Goal: Task Accomplishment & Management: Manage account settings

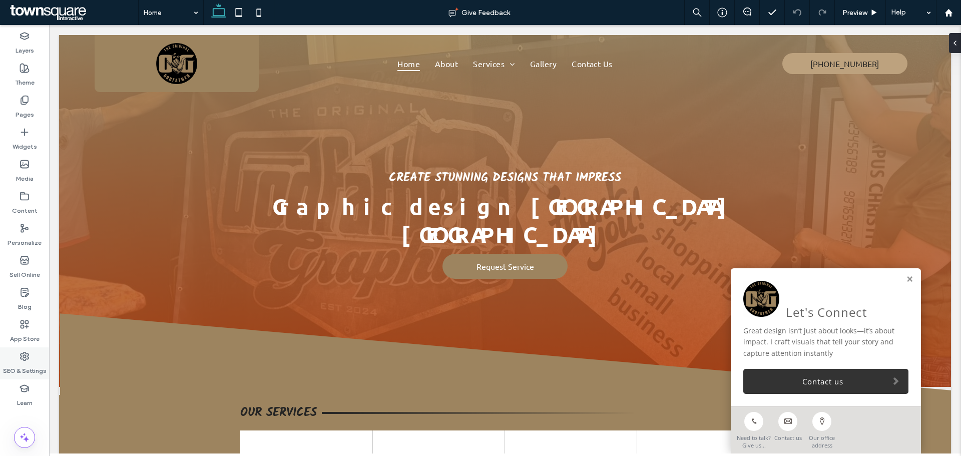
click at [33, 351] on div "SEO & Settings" at bounding box center [24, 363] width 49 height 32
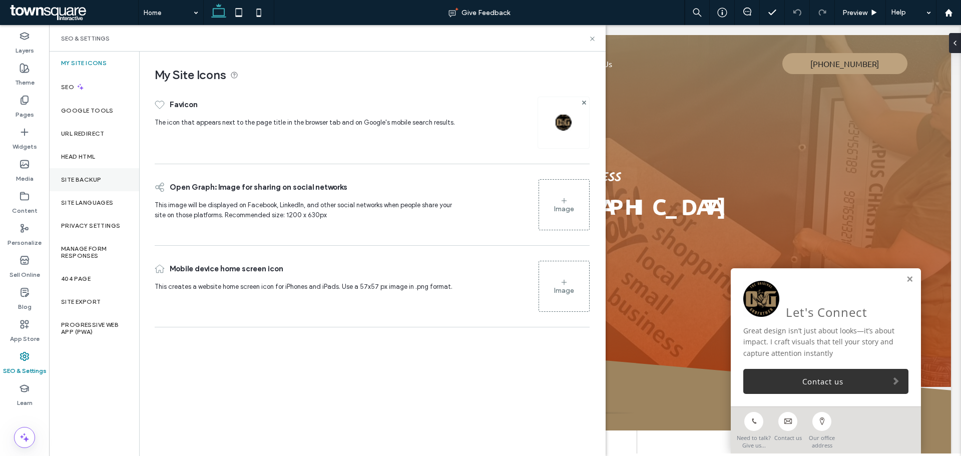
click at [83, 189] on div "Site Backup" at bounding box center [94, 179] width 90 height 23
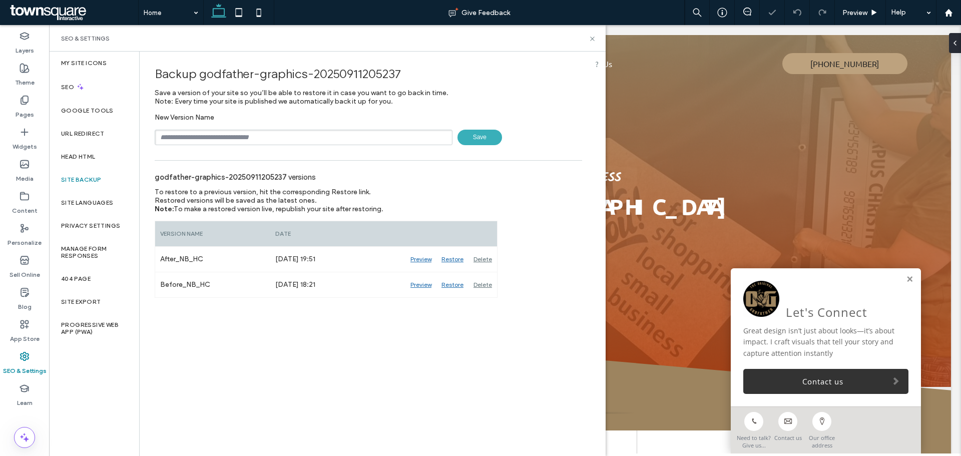
click at [193, 138] on input "text" at bounding box center [304, 138] width 298 height 16
type input "**********"
click at [482, 133] on span "Save" at bounding box center [479, 138] width 45 height 16
click at [592, 42] on icon at bounding box center [593, 39] width 8 height 8
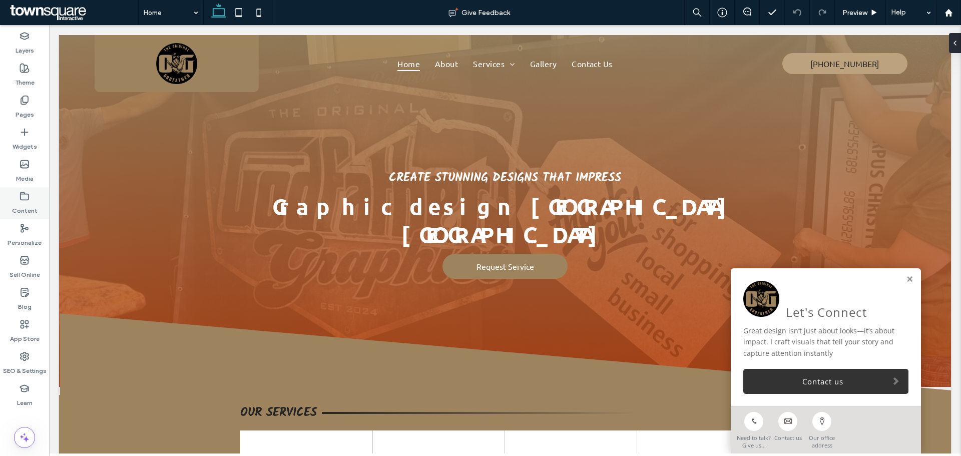
click at [31, 207] on label "Content" at bounding box center [25, 208] width 26 height 14
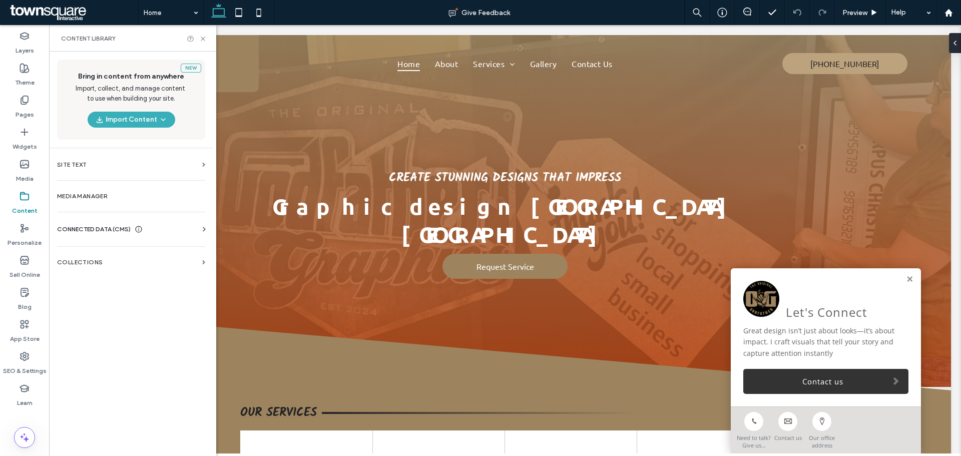
click at [177, 233] on div "CONNECTED DATA (CMS)" at bounding box center [133, 229] width 152 height 10
click at [79, 256] on label "Business Info" at bounding box center [133, 253] width 136 height 7
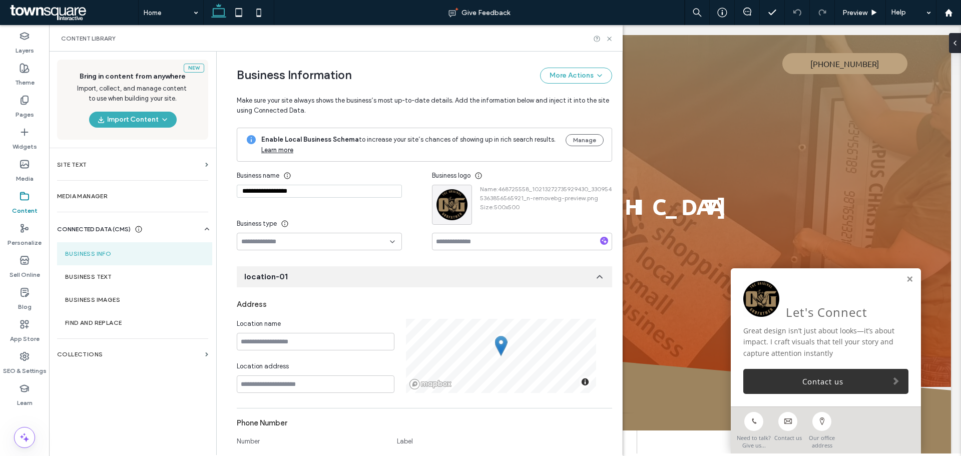
click at [299, 194] on input "**********" at bounding box center [319, 191] width 165 height 13
paste input
type input "**********"
click at [167, 400] on div "New Bring in content from anywhere Import, collect, and manage content to use w…" at bounding box center [132, 253] width 167 height 402
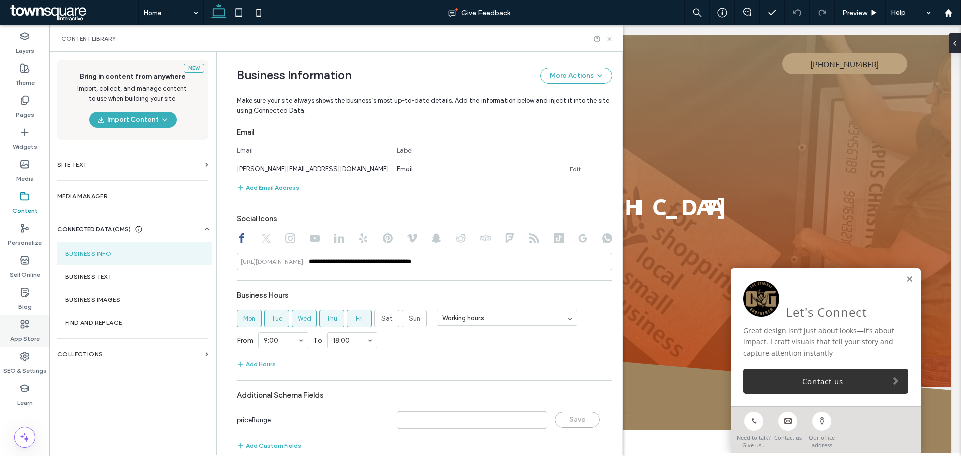
scroll to position [392, 0]
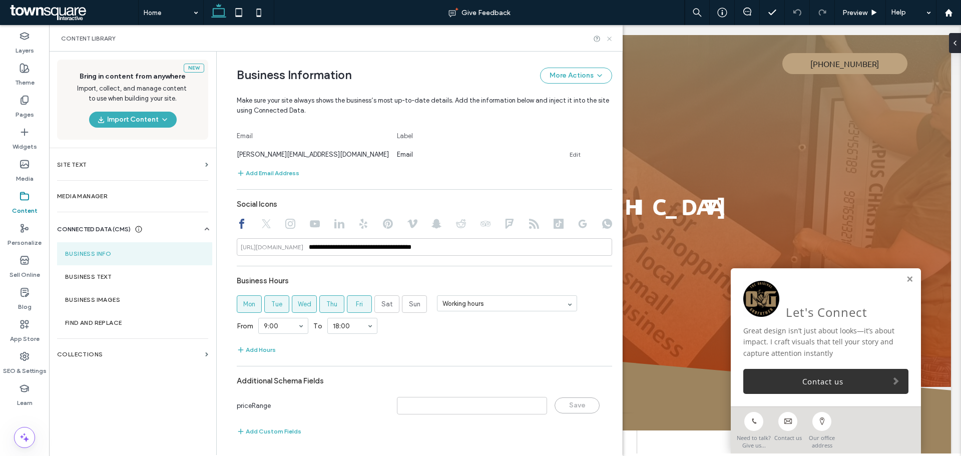
click at [610, 41] on icon at bounding box center [610, 39] width 8 height 8
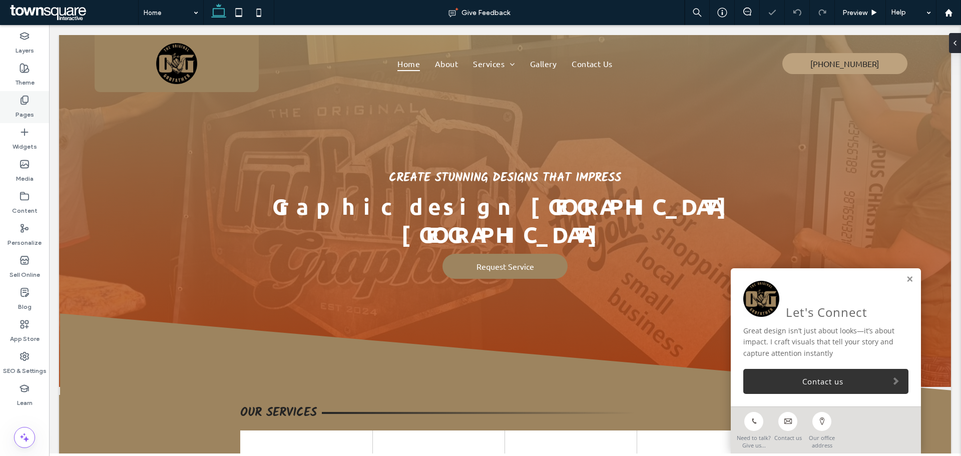
click at [32, 107] on label "Pages" at bounding box center [25, 112] width 19 height 14
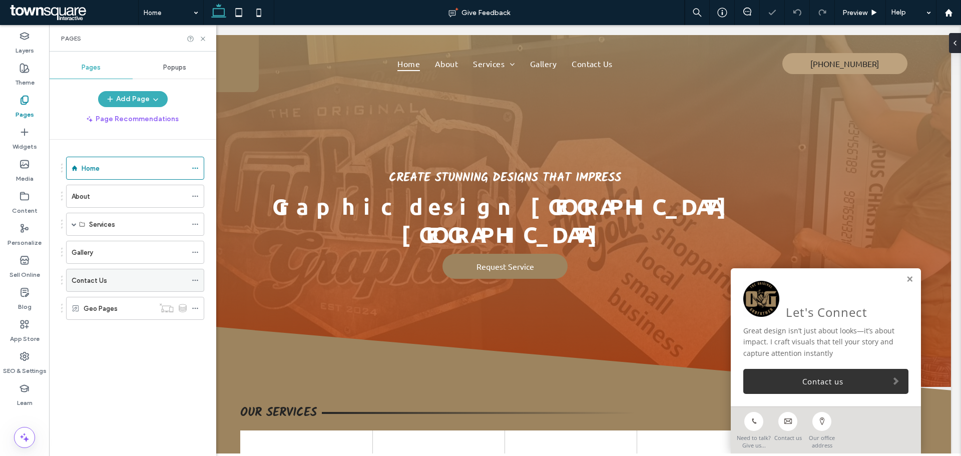
click at [106, 280] on div "Contact Us" at bounding box center [129, 280] width 115 height 11
click at [202, 39] on icon at bounding box center [203, 39] width 8 height 8
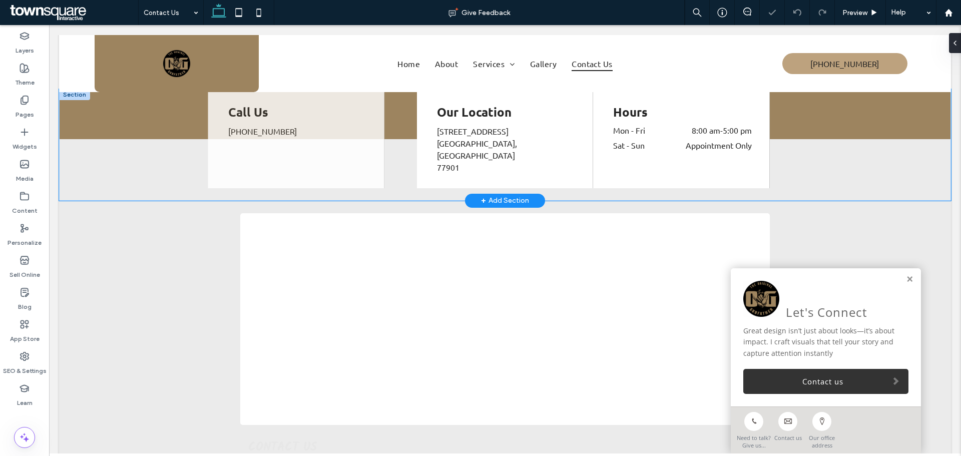
scroll to position [150, 0]
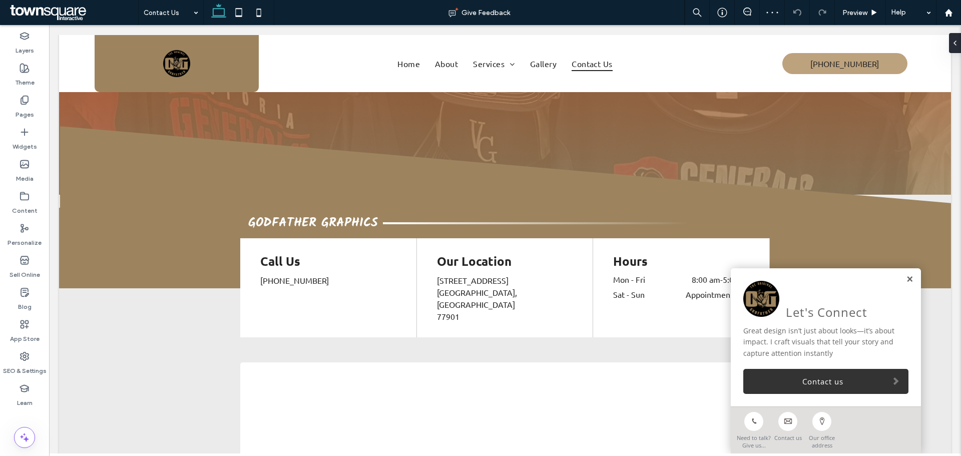
click at [906, 279] on link at bounding box center [910, 279] width 8 height 9
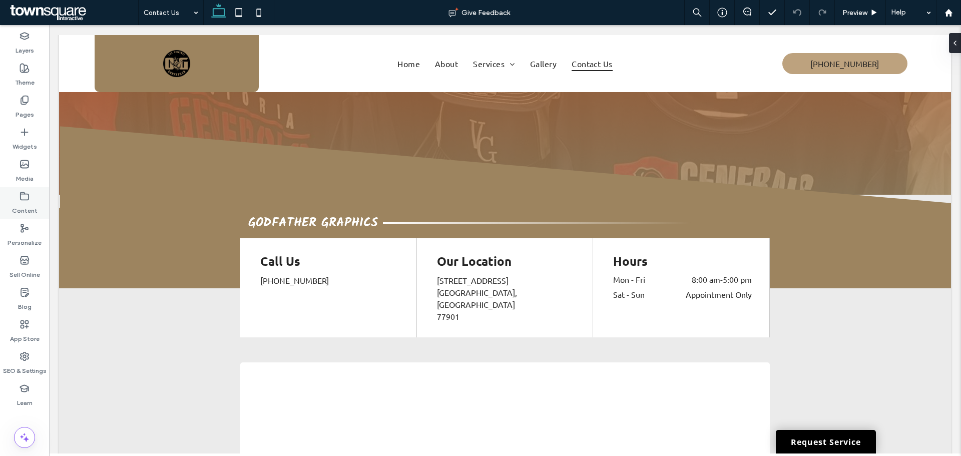
click at [19, 193] on div "Content" at bounding box center [24, 203] width 49 height 32
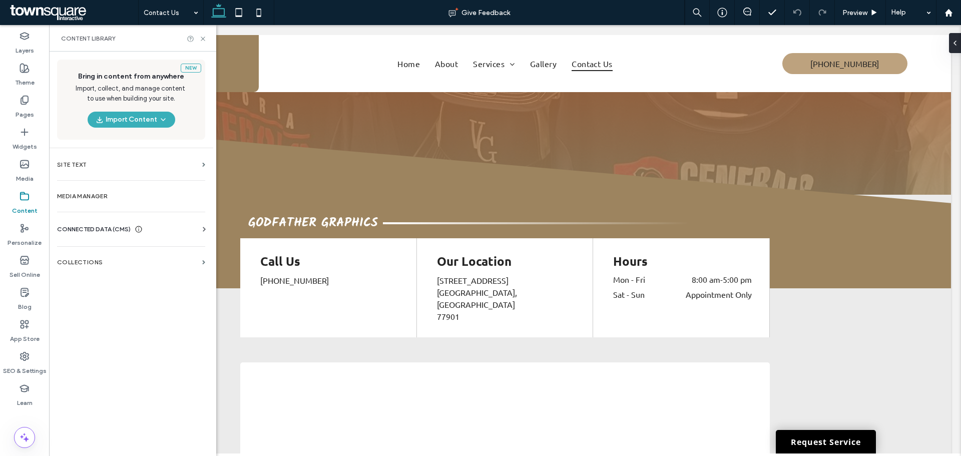
click at [187, 225] on div "CONNECTED DATA (CMS)" at bounding box center [133, 229] width 152 height 10
click at [128, 256] on label "Business Info" at bounding box center [133, 253] width 136 height 7
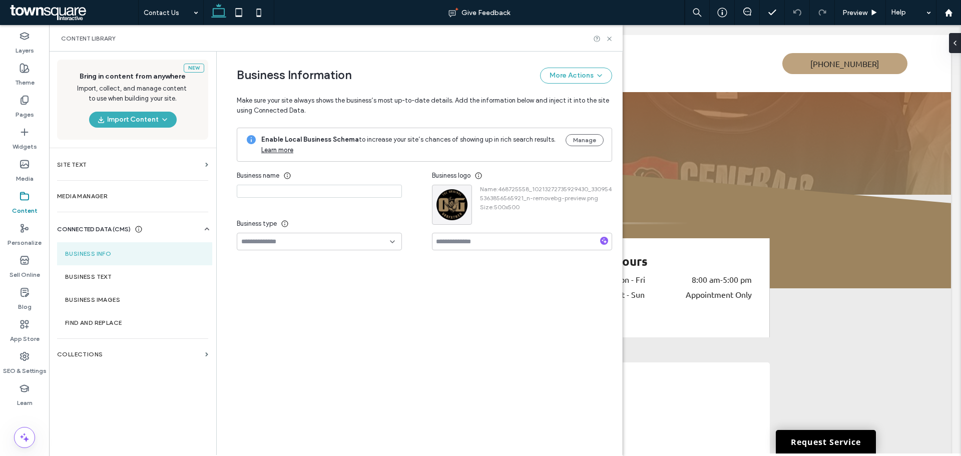
type input "**********"
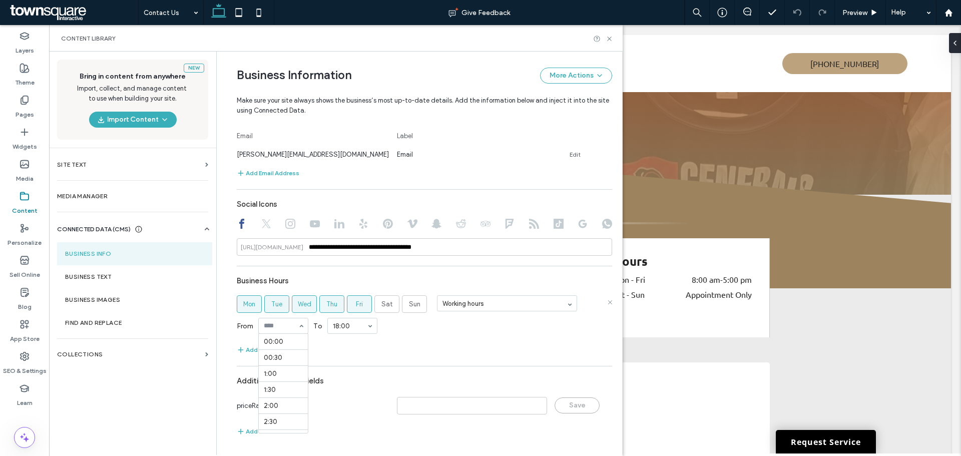
scroll to position [288, 0]
type input "*"
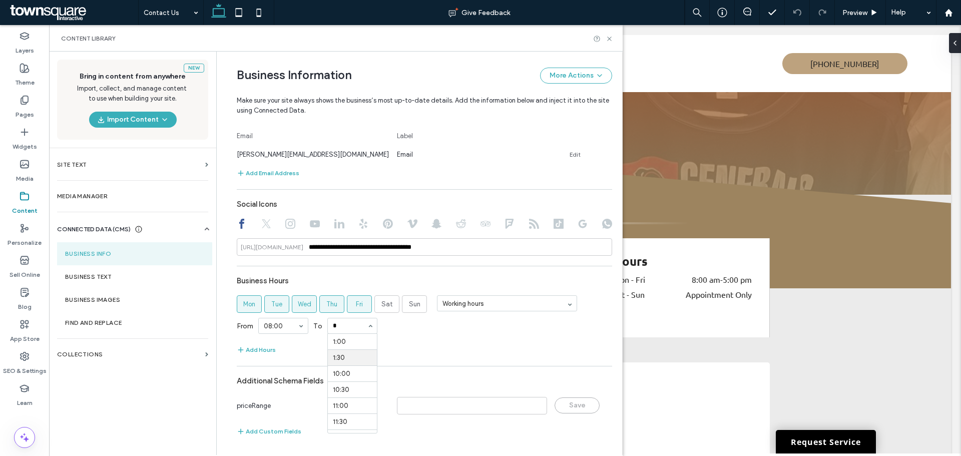
type input "**"
click at [567, 301] on div "Working hours" at bounding box center [507, 304] width 140 height 18
click at [109, 277] on label "Business Text" at bounding box center [134, 276] width 139 height 7
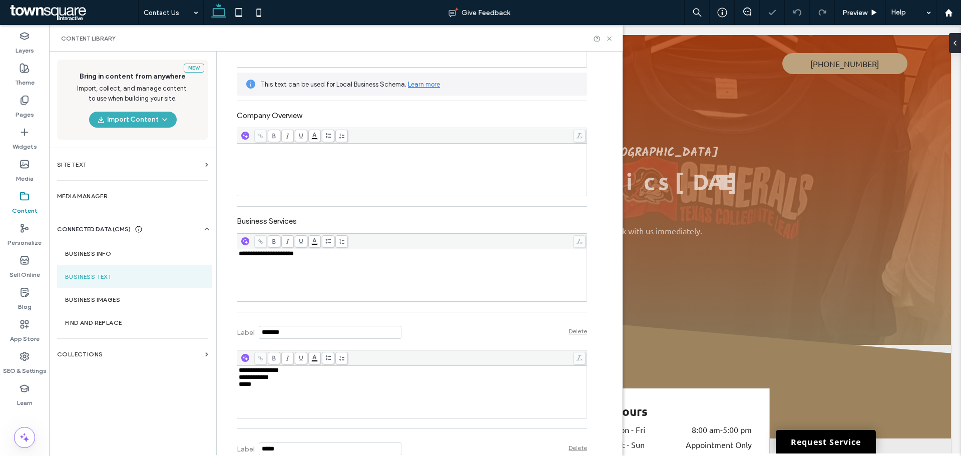
scroll to position [250, 0]
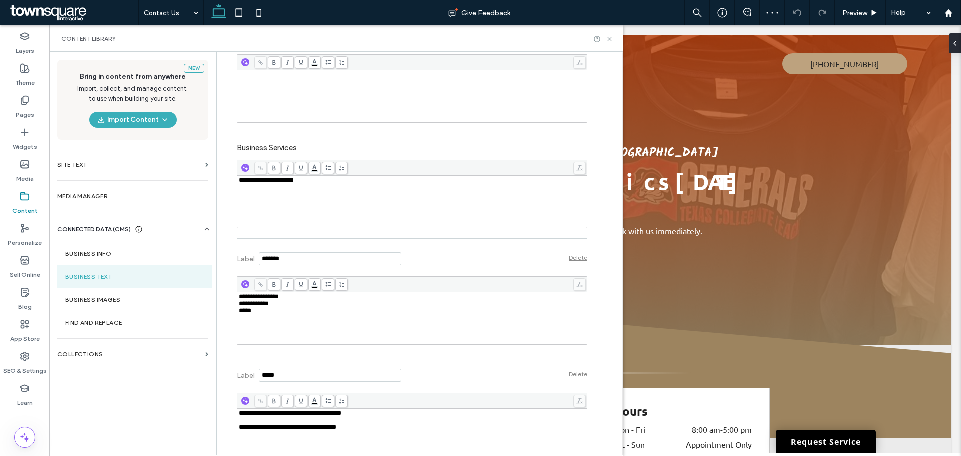
click at [297, 206] on div "**********" at bounding box center [412, 202] width 347 height 50
click at [304, 186] on div "**********" at bounding box center [412, 202] width 347 height 50
copy span "**********"
click at [223, 229] on div "**********" at bounding box center [404, 354] width 365 height 1107
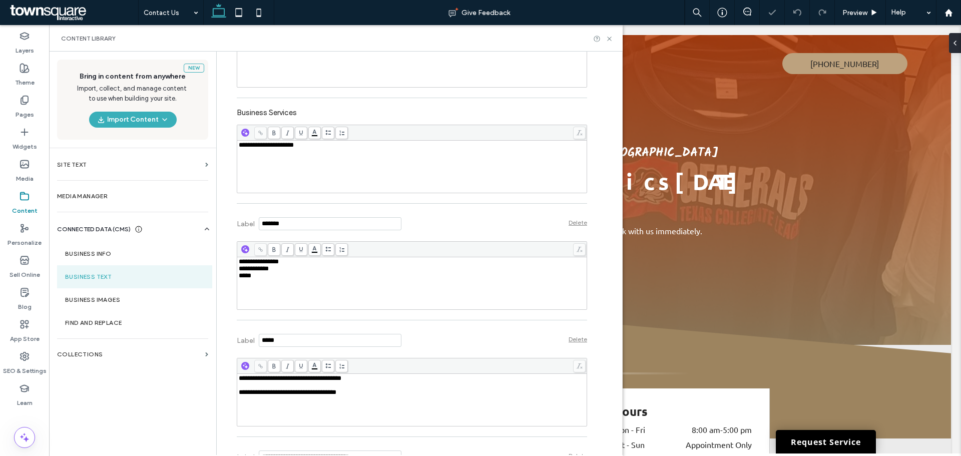
scroll to position [300, 0]
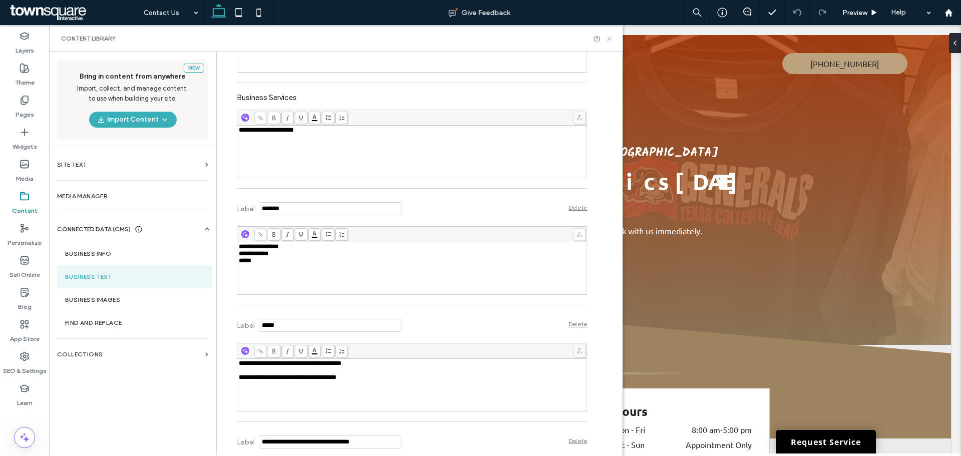
click at [608, 38] on use at bounding box center [609, 39] width 4 height 4
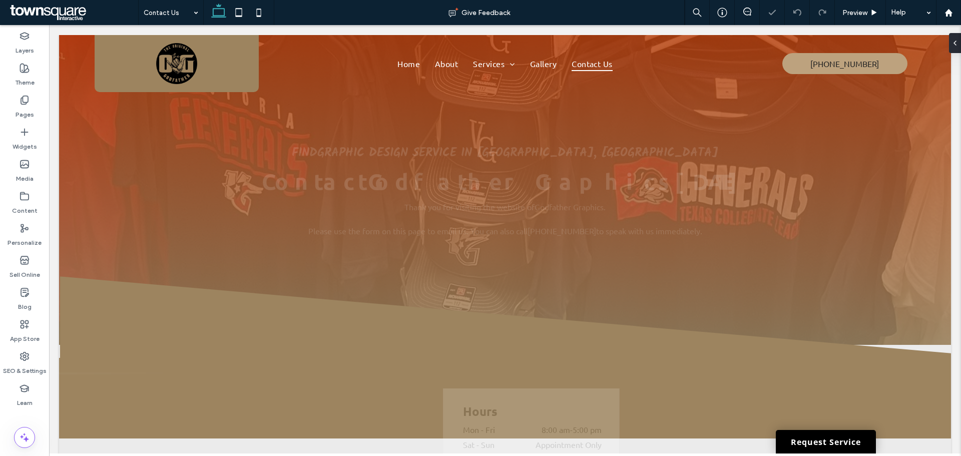
scroll to position [0, 0]
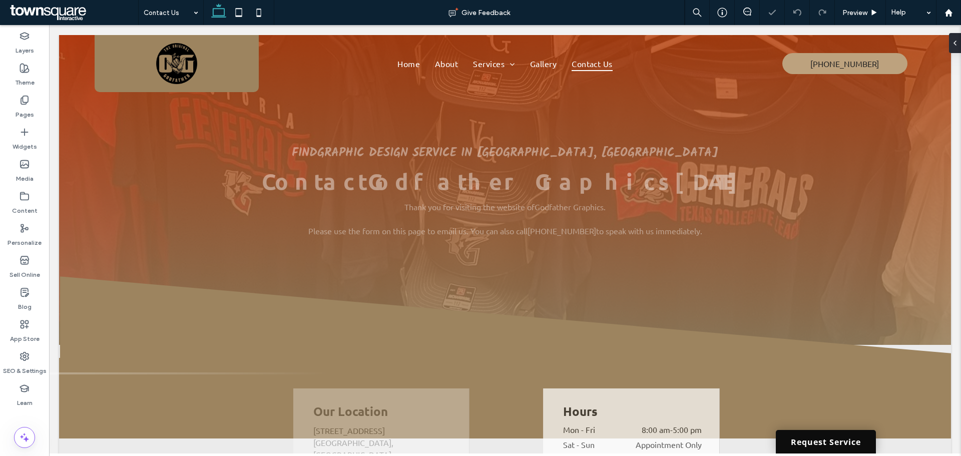
drag, startPoint x: 846, startPoint y: 479, endPoint x: 792, endPoint y: 437, distance: 67.8
click at [792, 437] on link "Request Service" at bounding box center [826, 442] width 100 height 24
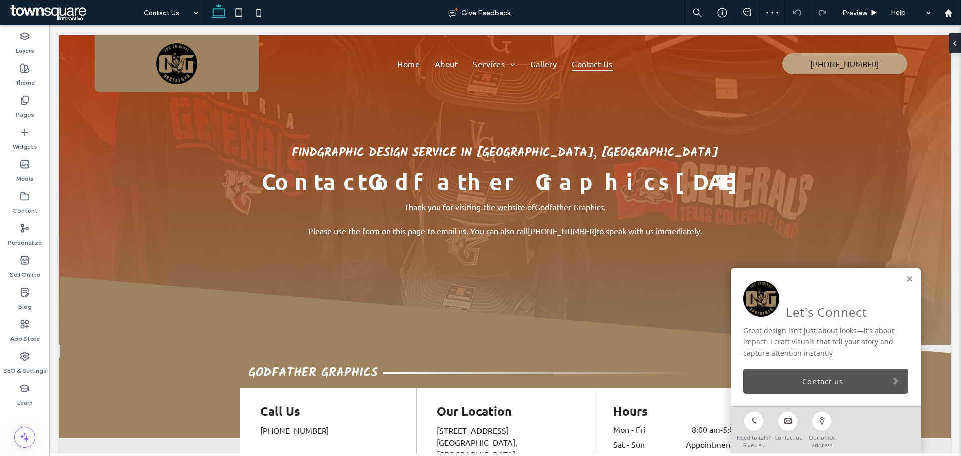
click at [840, 386] on link "Contact us" at bounding box center [825, 381] width 165 height 25
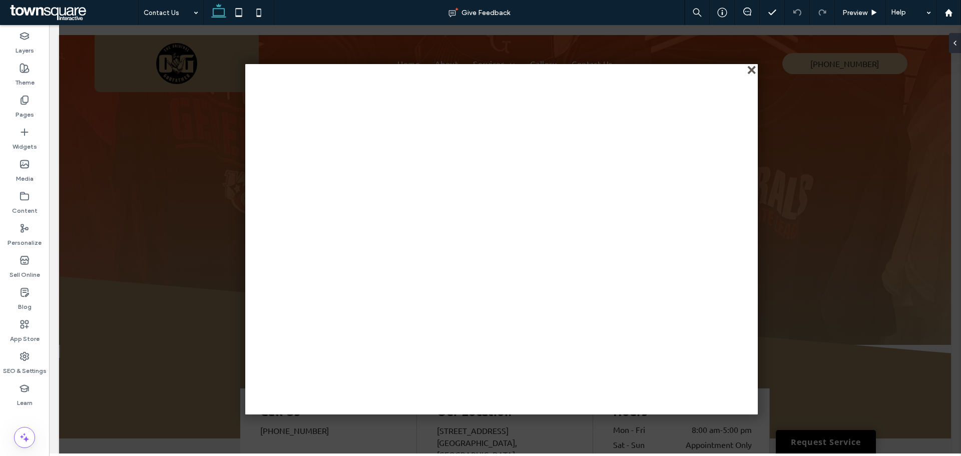
click at [749, 70] on div "close" at bounding box center [753, 71] width 8 height 8
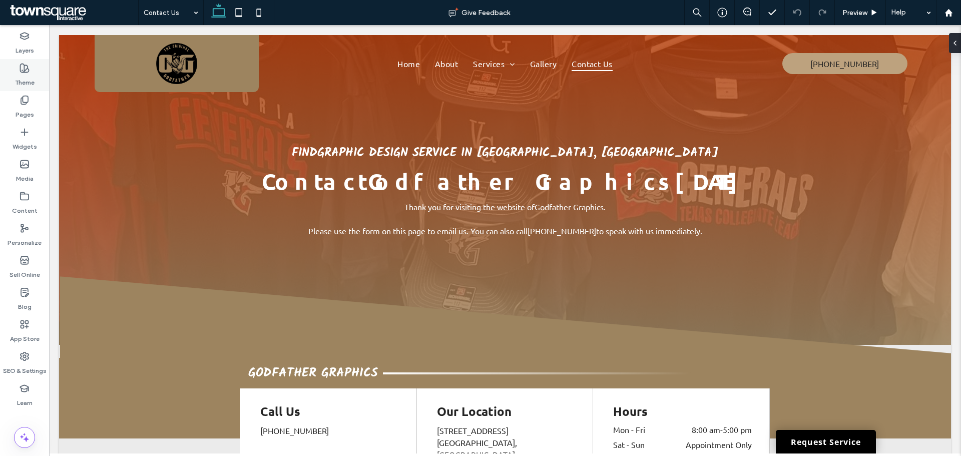
click at [18, 76] on label "Theme" at bounding box center [25, 80] width 20 height 14
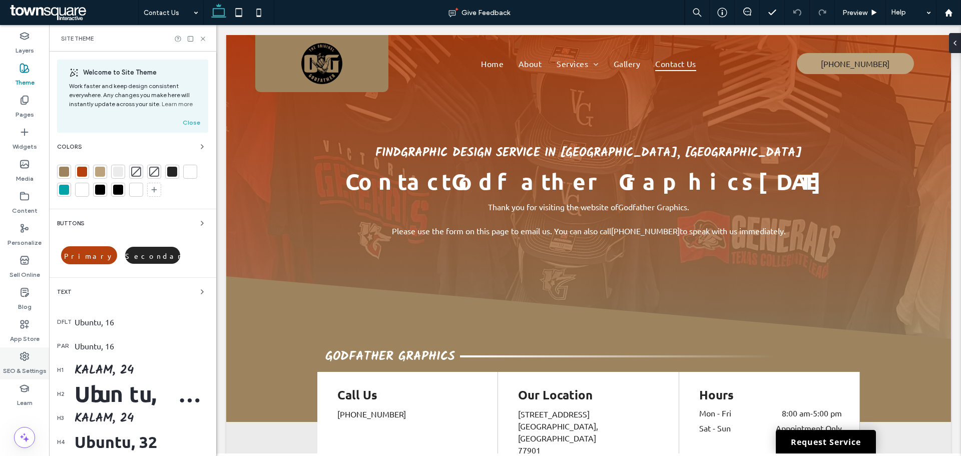
click at [28, 360] on icon at bounding box center [25, 356] width 10 height 10
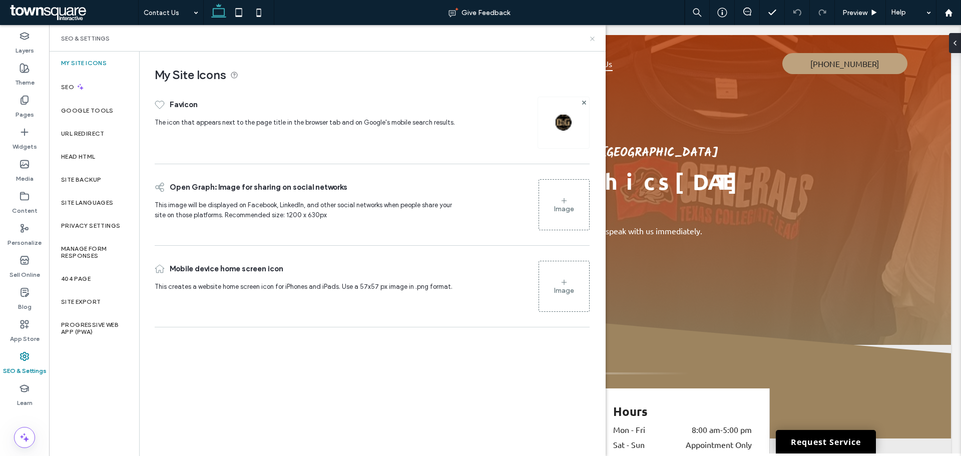
click at [591, 39] on icon at bounding box center [593, 39] width 8 height 8
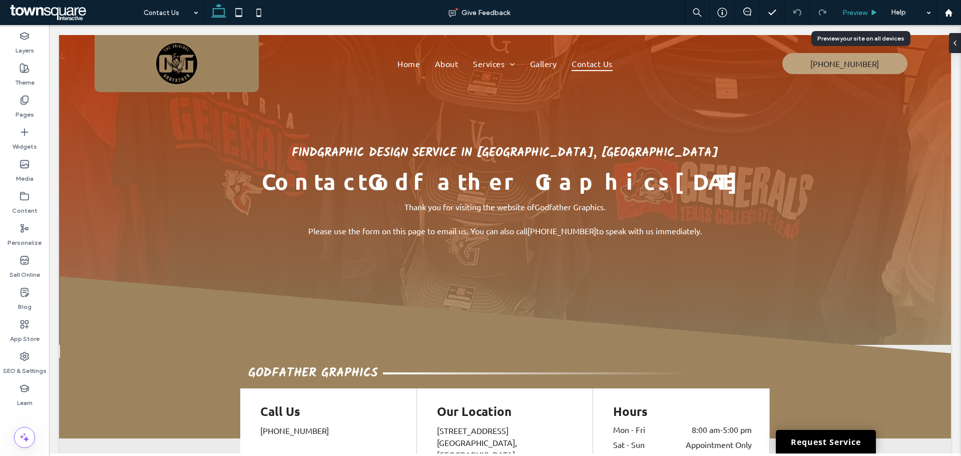
click at [850, 5] on div "Preview" at bounding box center [860, 12] width 51 height 25
click at [850, 8] on div "Preview" at bounding box center [860, 12] width 51 height 25
click at [846, 11] on span "Preview" at bounding box center [854, 13] width 25 height 9
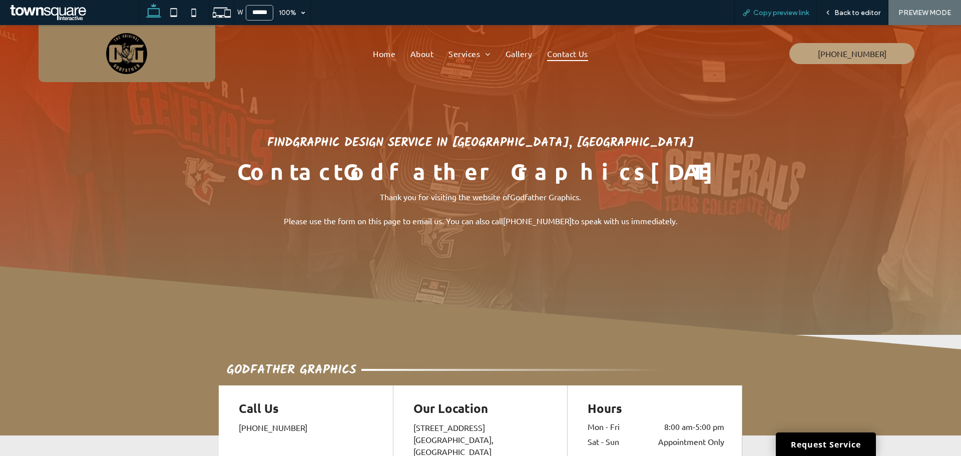
click at [772, 4] on div "Copy preview link" at bounding box center [775, 12] width 83 height 25
click at [771, 7] on div "Copy preview link" at bounding box center [775, 12] width 83 height 25
click at [768, 13] on span "Copy preview link" at bounding box center [781, 13] width 56 height 9
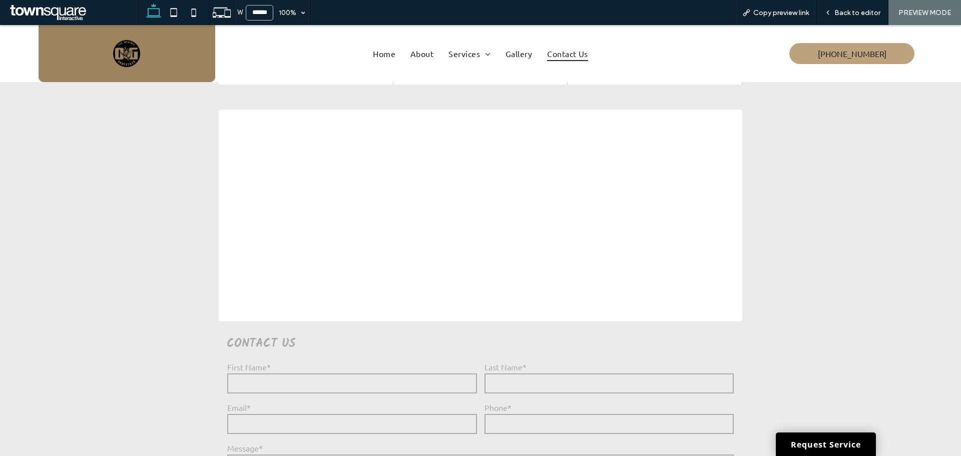
scroll to position [601, 0]
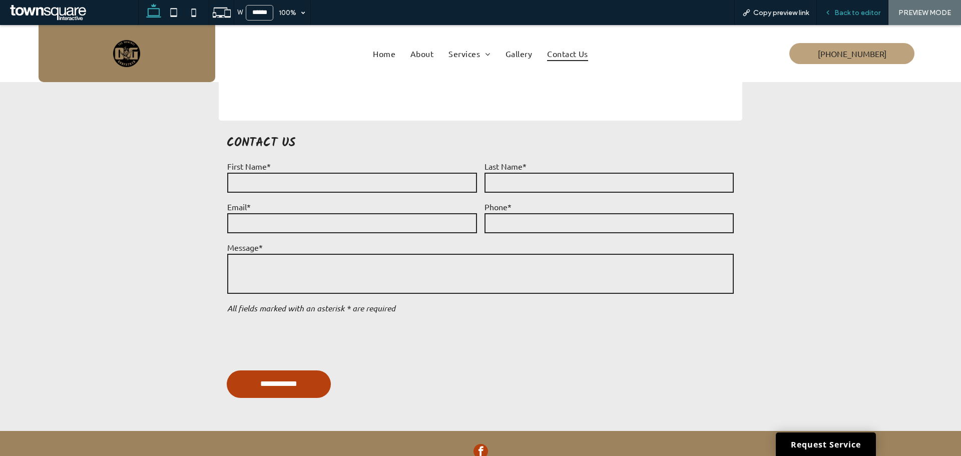
click at [850, 9] on span "Back to editor" at bounding box center [857, 13] width 46 height 9
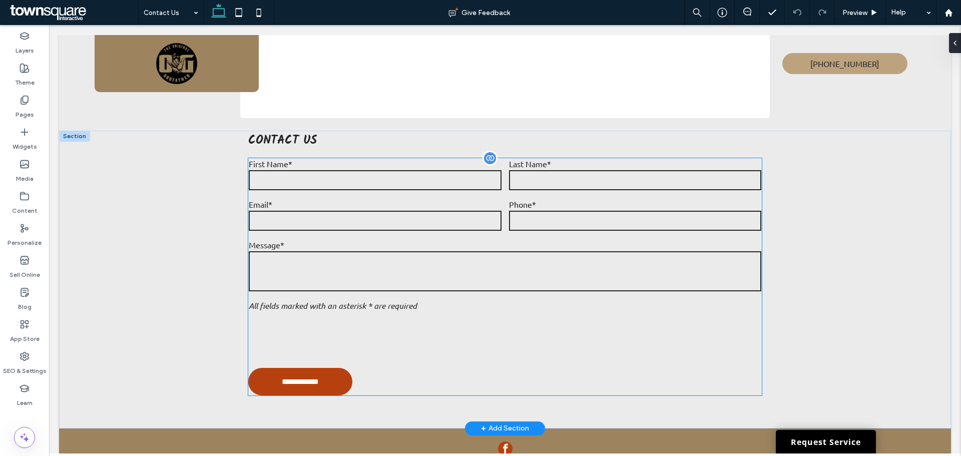
scroll to position [604, 0]
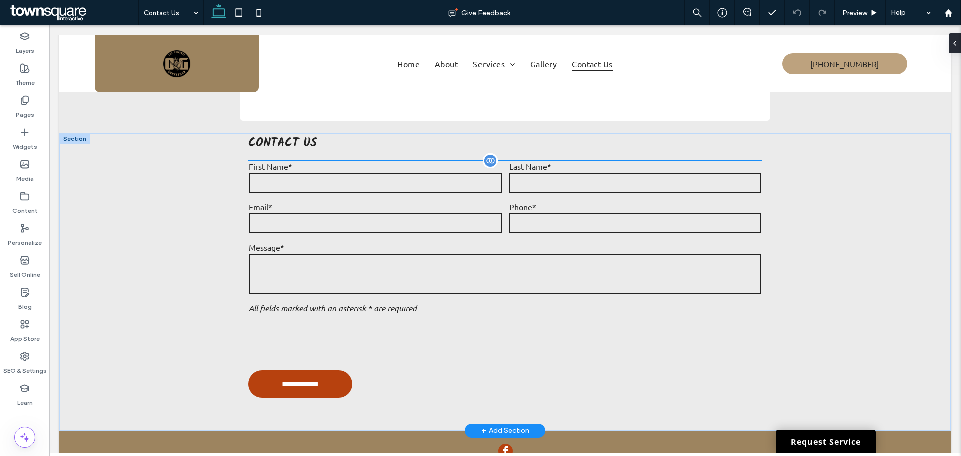
click at [529, 238] on div "Message*" at bounding box center [505, 268] width 520 height 61
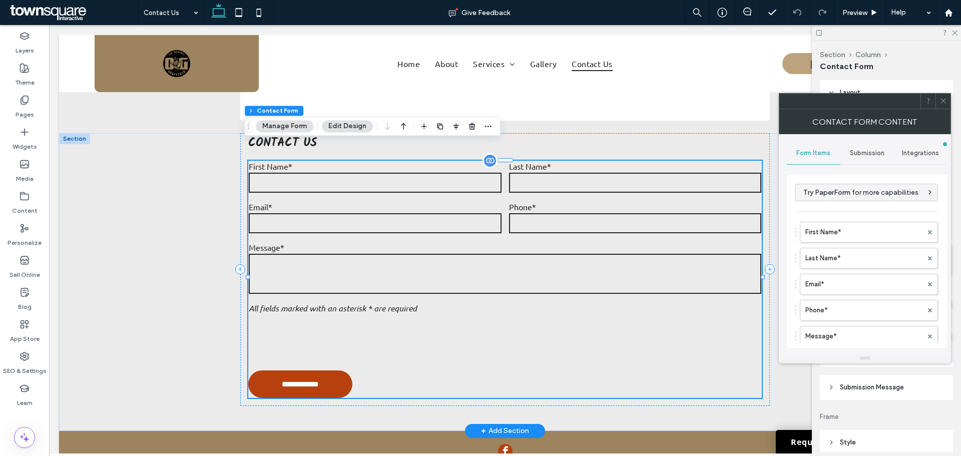
type input "*"
type input "***"
type input "*"
type input "***"
click at [942, 96] on span at bounding box center [943, 101] width 8 height 15
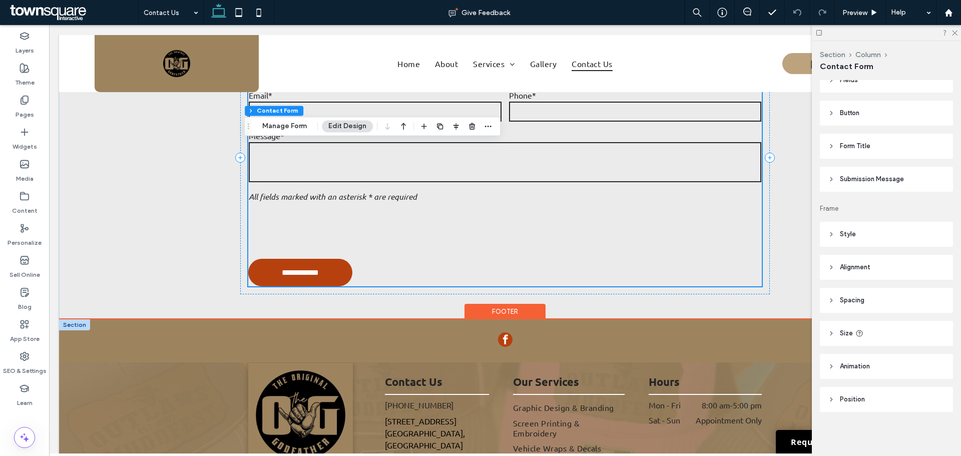
scroll to position [810, 0]
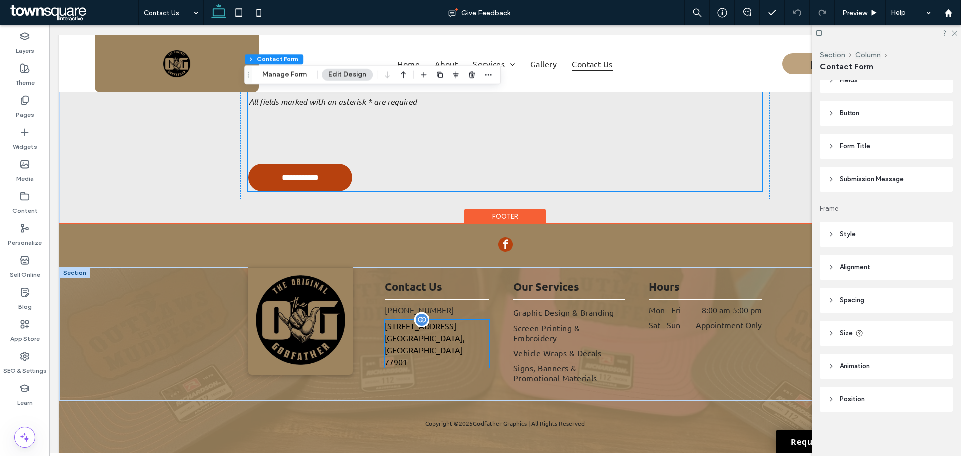
click at [385, 332] on p "[GEOGRAPHIC_DATA], [GEOGRAPHIC_DATA]" at bounding box center [437, 344] width 105 height 24
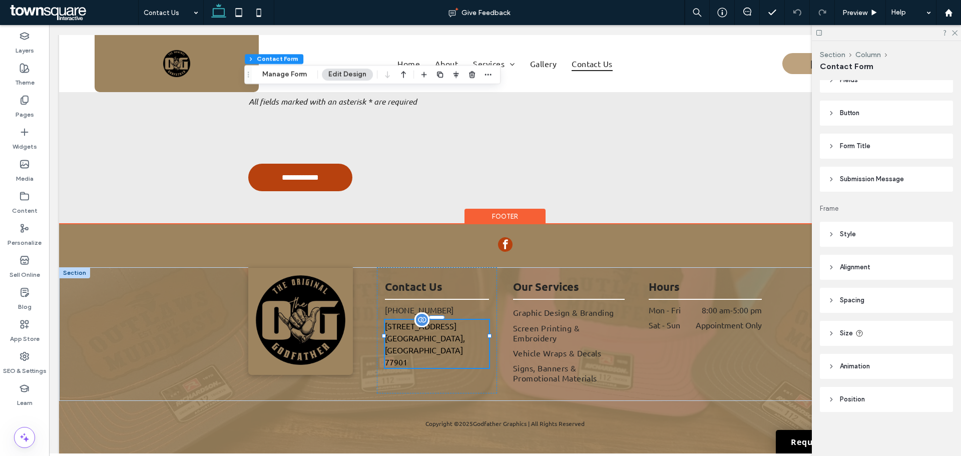
click at [385, 320] on div "[STREET_ADDRESS][PERSON_NAME]" at bounding box center [437, 344] width 105 height 48
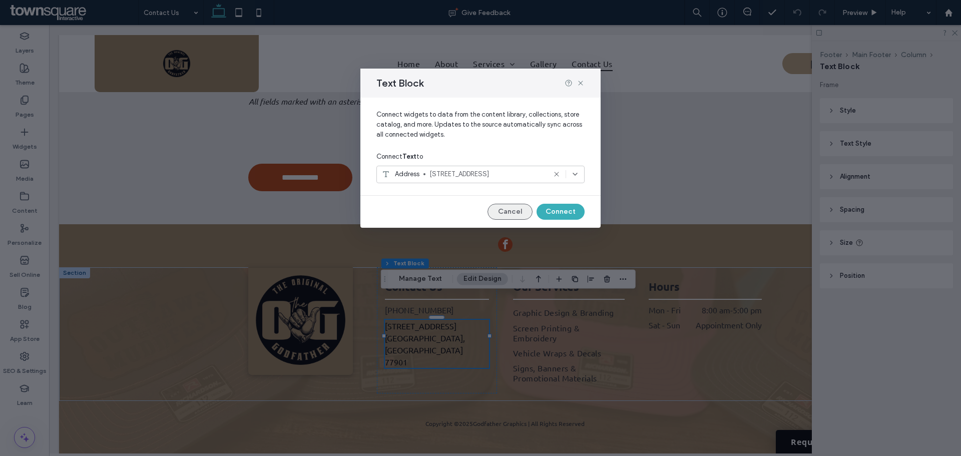
click at [523, 211] on button "Cancel" at bounding box center [509, 212] width 45 height 16
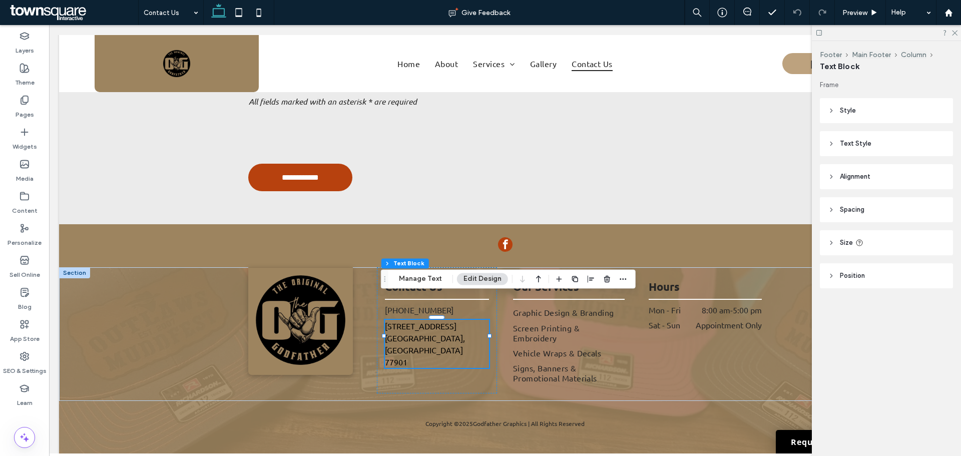
drag, startPoint x: 849, startPoint y: 111, endPoint x: 867, endPoint y: 122, distance: 21.5
click at [849, 111] on span "Style" at bounding box center [848, 111] width 16 height 10
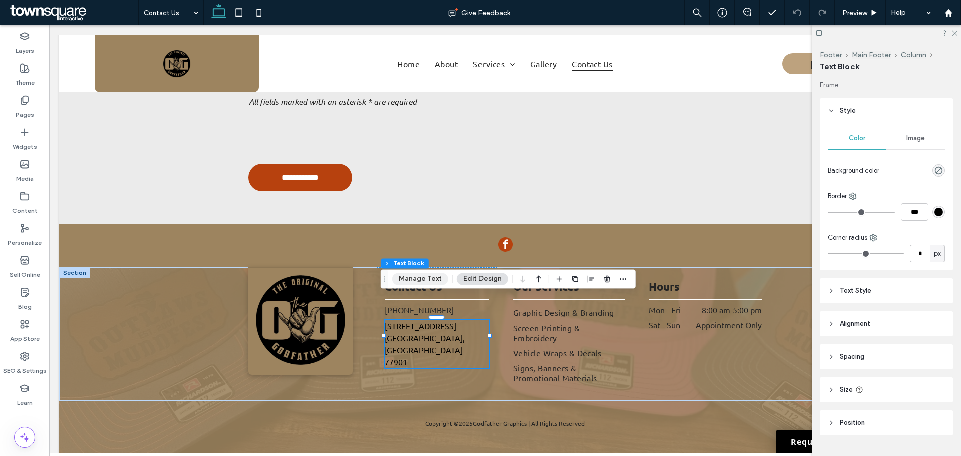
click at [414, 284] on button "Manage Text" at bounding box center [420, 279] width 56 height 12
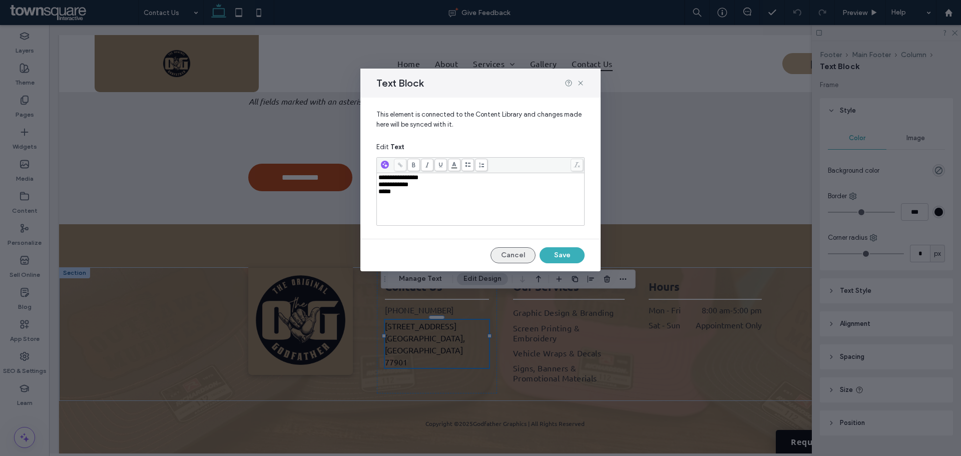
click at [492, 252] on button "Cancel" at bounding box center [512, 255] width 45 height 16
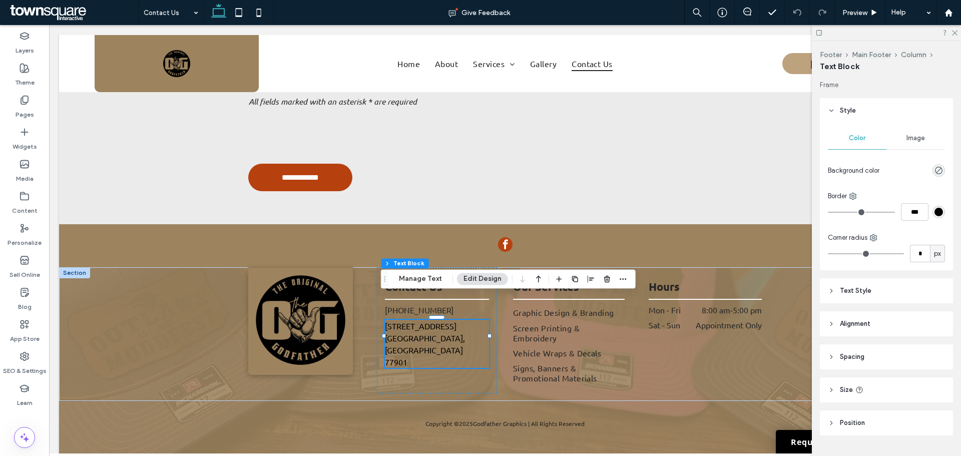
scroll to position [24, 0]
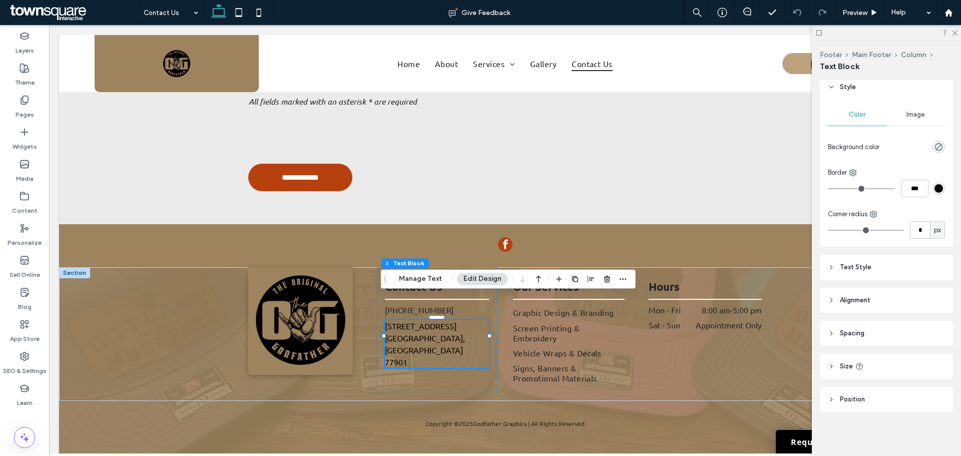
click at [863, 259] on header "Text Style" at bounding box center [886, 267] width 133 height 25
click at [934, 419] on div "rgb(0, 0, 0)" at bounding box center [938, 417] width 9 height 9
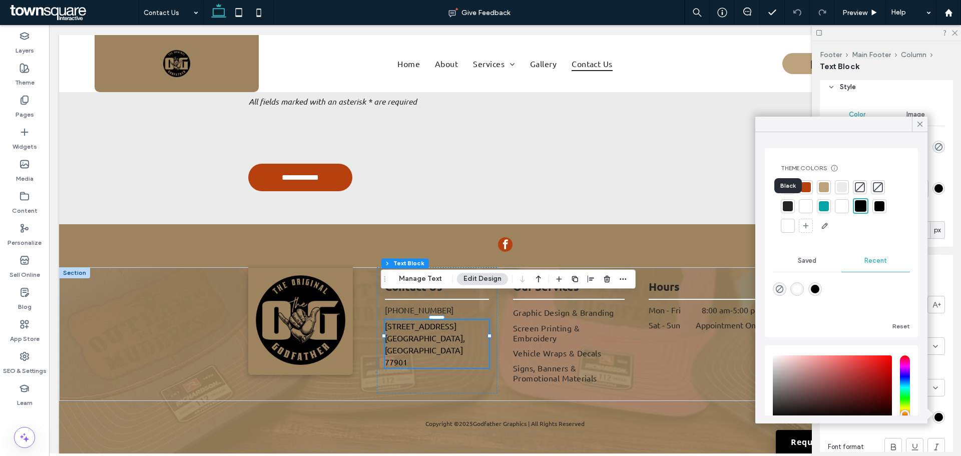
click at [789, 204] on div at bounding box center [788, 206] width 10 height 10
click at [917, 125] on icon at bounding box center [919, 124] width 9 height 9
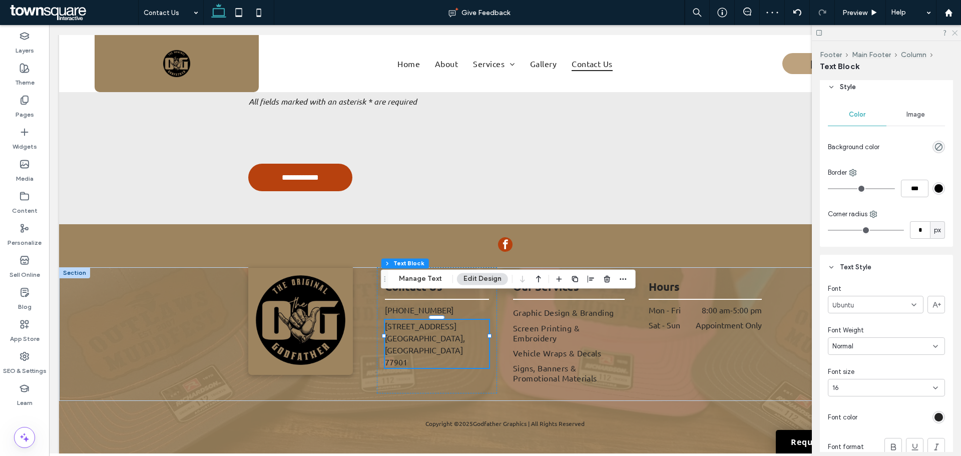
click at [951, 35] on icon at bounding box center [954, 32] width 7 height 7
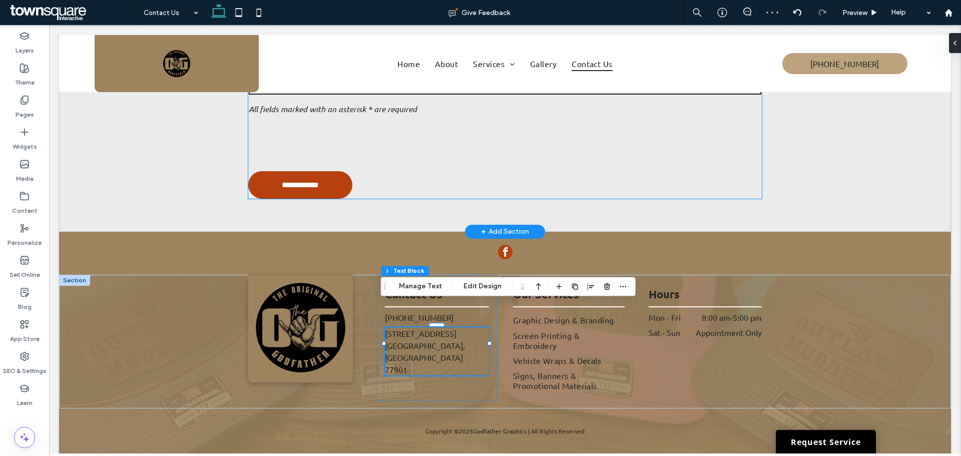
click at [601, 137] on div at bounding box center [505, 141] width 520 height 47
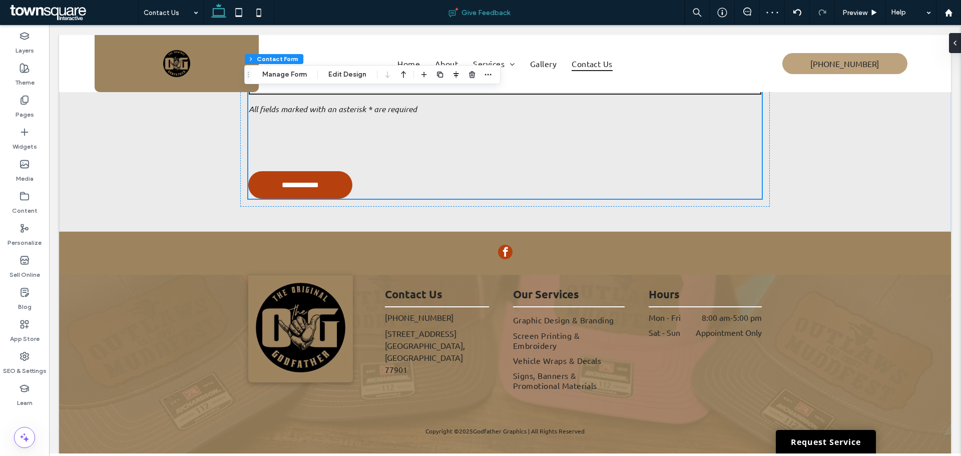
scroll to position [765, 0]
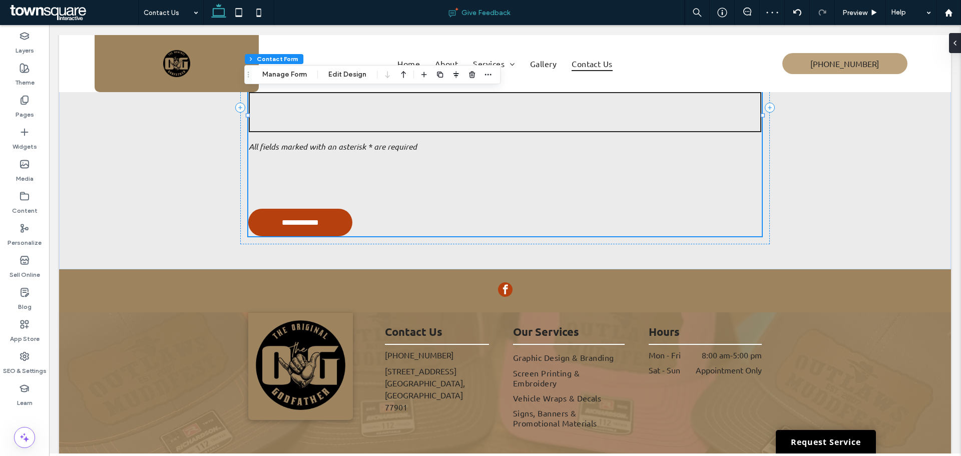
type input "*"
type input "***"
type input "*"
type input "***"
click at [20, 362] on label "SEO & Settings" at bounding box center [25, 368] width 44 height 14
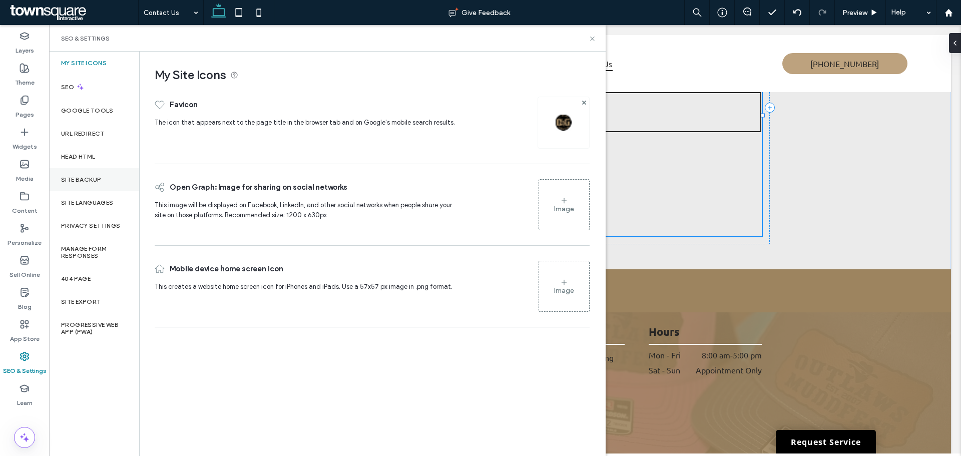
click at [110, 184] on div "Site Backup" at bounding box center [94, 179] width 90 height 23
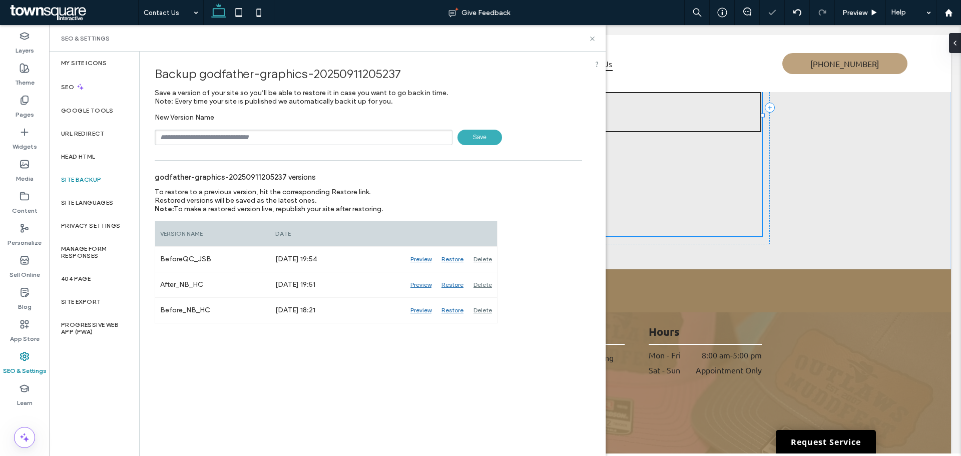
click at [221, 133] on input "text" at bounding box center [304, 138] width 298 height 16
click at [207, 139] on input "**********" at bounding box center [304, 138] width 298 height 16
type input "**********"
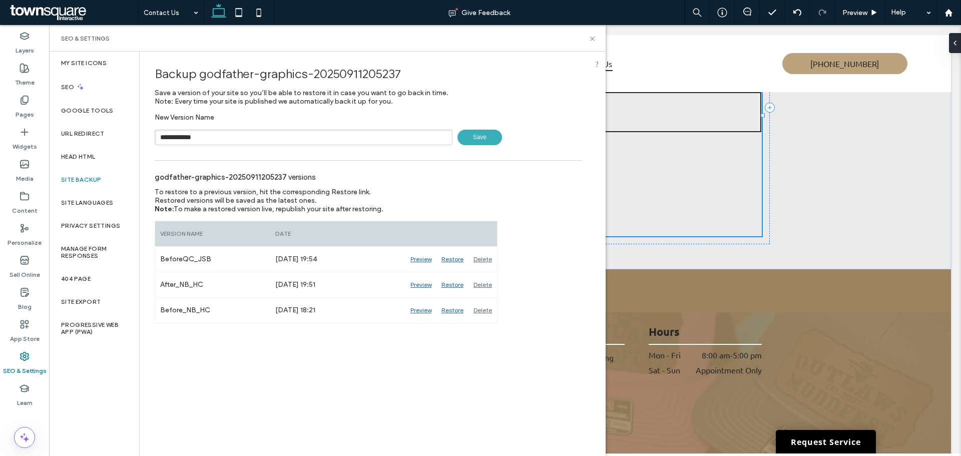
click at [453, 141] on div "**********" at bounding box center [368, 138] width 427 height 16
click at [470, 140] on span "Save" at bounding box center [479, 138] width 45 height 16
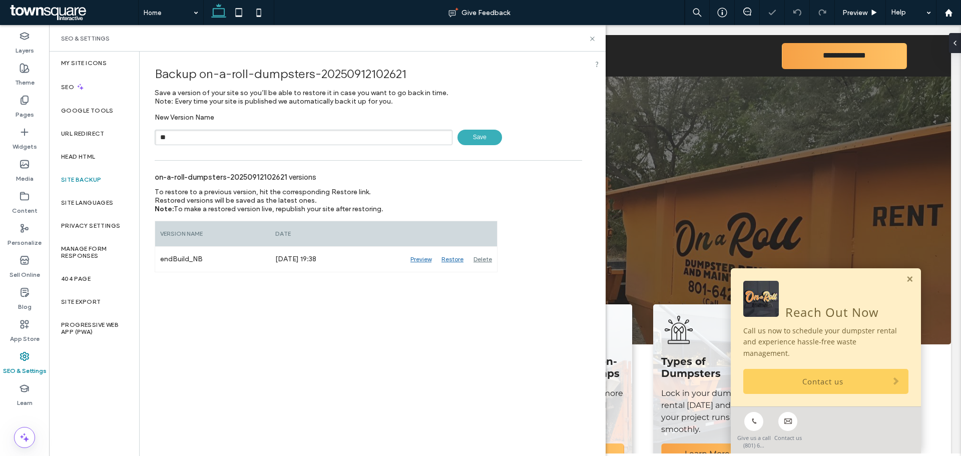
type input "**********"
click at [498, 140] on span "Save" at bounding box center [479, 138] width 45 height 16
click at [35, 198] on div "Content" at bounding box center [24, 203] width 49 height 32
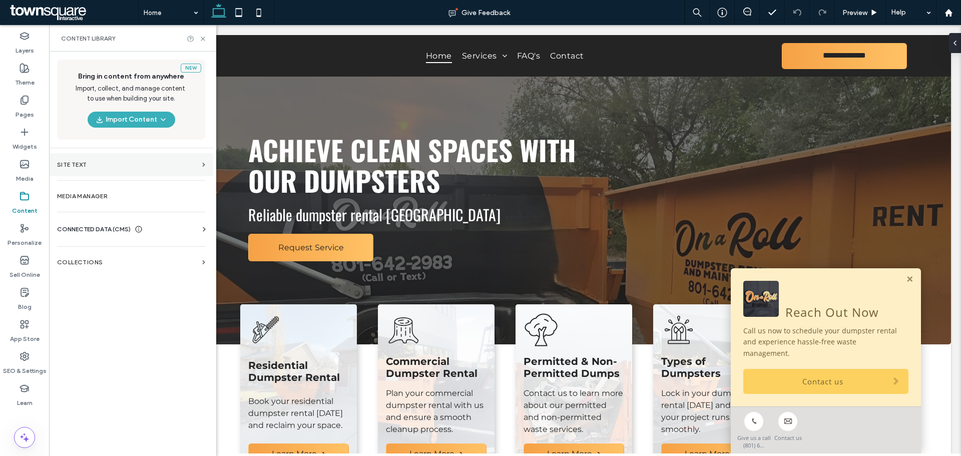
drag, startPoint x: 107, startPoint y: 200, endPoint x: 116, endPoint y: 172, distance: 29.9
click at [116, 171] on section "Site Text" at bounding box center [131, 164] width 164 height 23
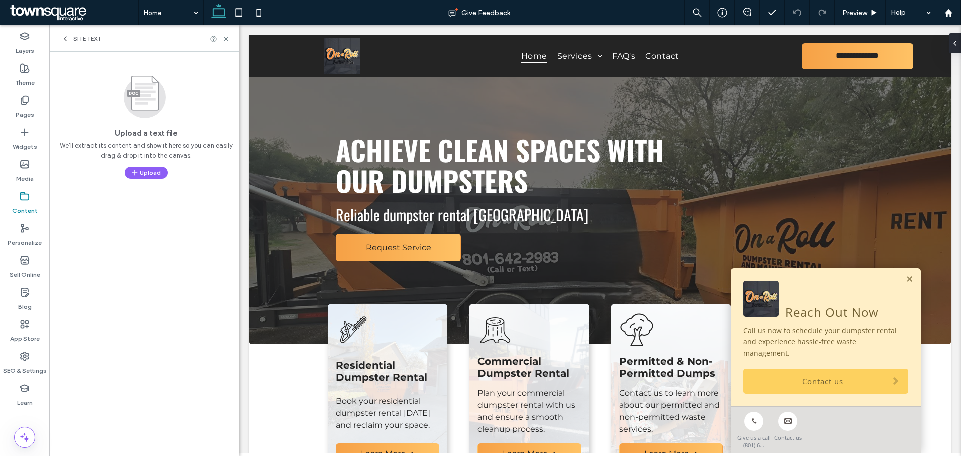
click at [16, 196] on div "Content" at bounding box center [24, 203] width 49 height 32
click at [73, 41] on div "Site Text" at bounding box center [81, 39] width 40 height 8
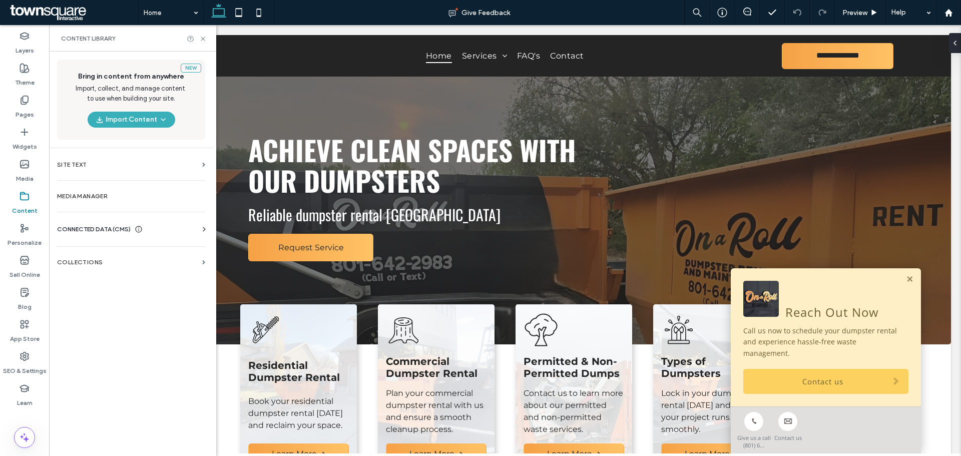
click at [132, 222] on div "CONNECTED DATA (CMS) Business Info Business Text Business Images Find and Repla…" at bounding box center [131, 229] width 164 height 26
click at [178, 233] on div "CONNECTED DATA (CMS)" at bounding box center [133, 229] width 152 height 10
click at [149, 247] on section "Business Info" at bounding box center [133, 253] width 152 height 23
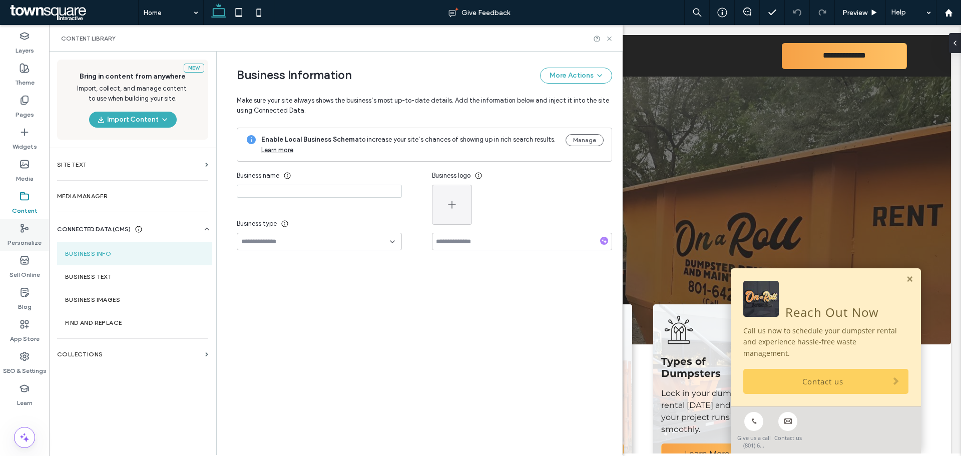
type input "**********"
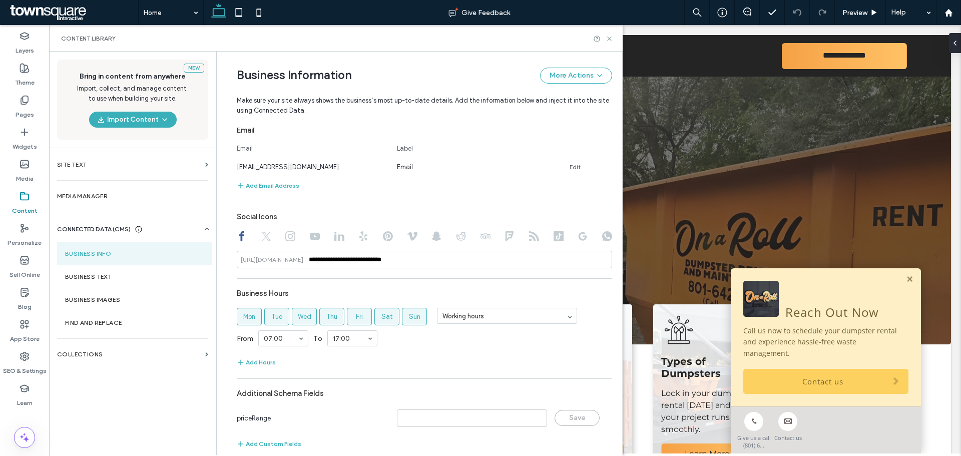
scroll to position [392, 0]
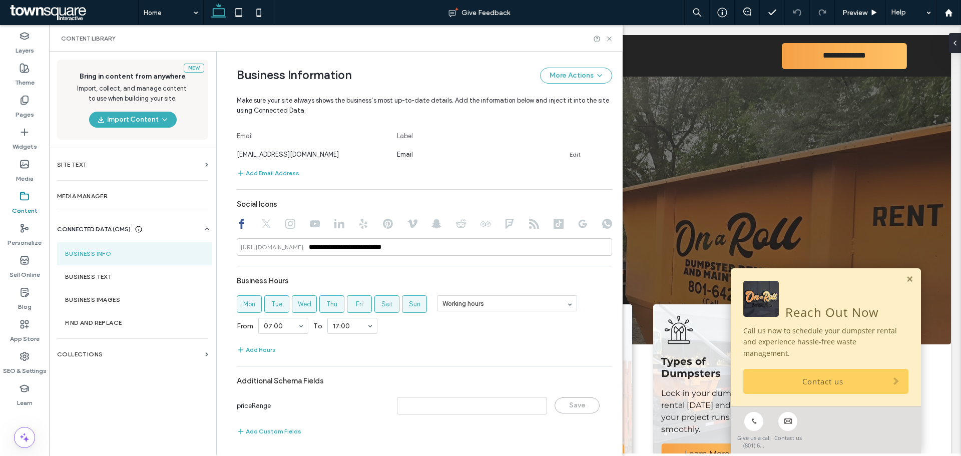
click at [289, 217] on div "**********" at bounding box center [424, 225] width 375 height 61
click at [289, 219] on use at bounding box center [290, 224] width 10 height 10
click at [239, 223] on use at bounding box center [241, 224] width 5 height 10
type input "**********"
click at [285, 222] on icon at bounding box center [290, 224] width 10 height 10
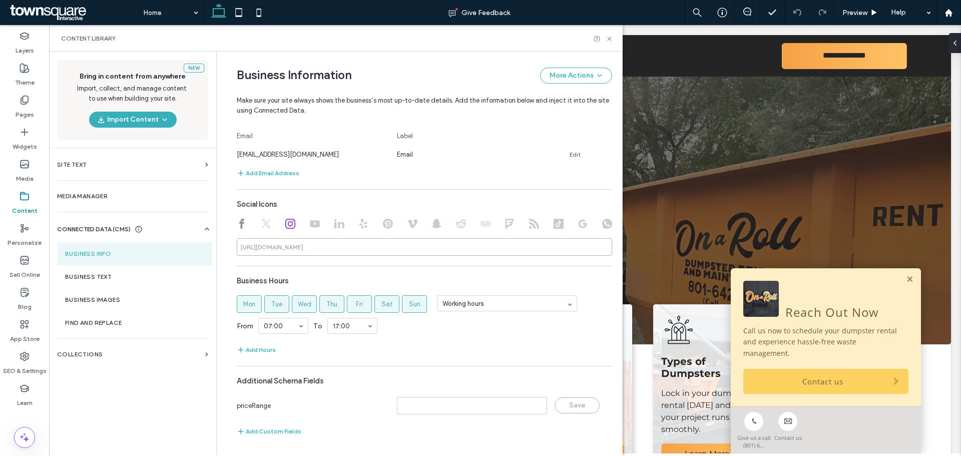
click at [334, 246] on input at bounding box center [424, 247] width 375 height 18
paste input "**********"
type input "**********"
click at [317, 259] on div "**********" at bounding box center [424, 173] width 375 height 540
click at [106, 279] on label "Business Text" at bounding box center [134, 276] width 139 height 7
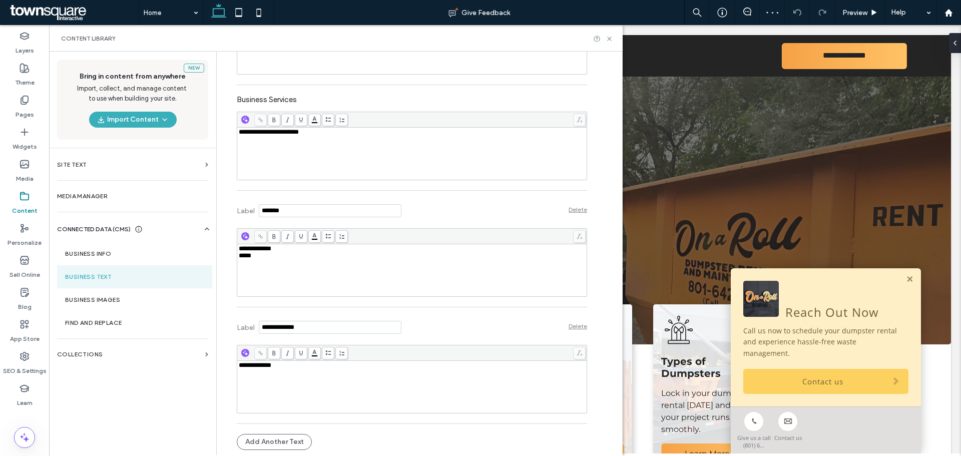
scroll to position [248, 0]
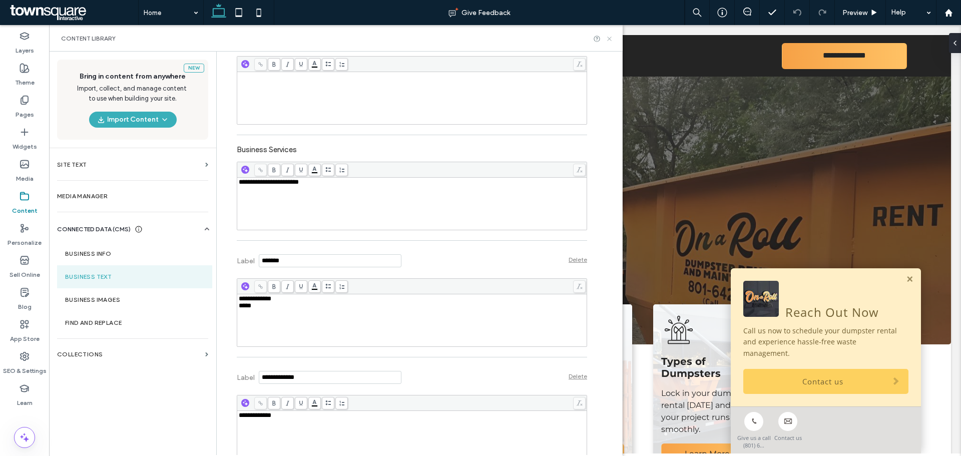
click at [608, 40] on use at bounding box center [609, 39] width 4 height 4
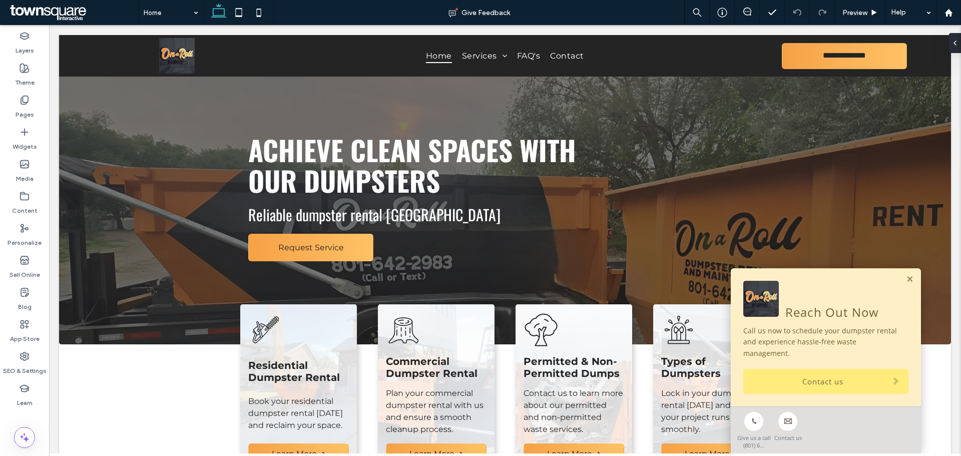
click at [787, 380] on link "Contact us" at bounding box center [825, 381] width 165 height 25
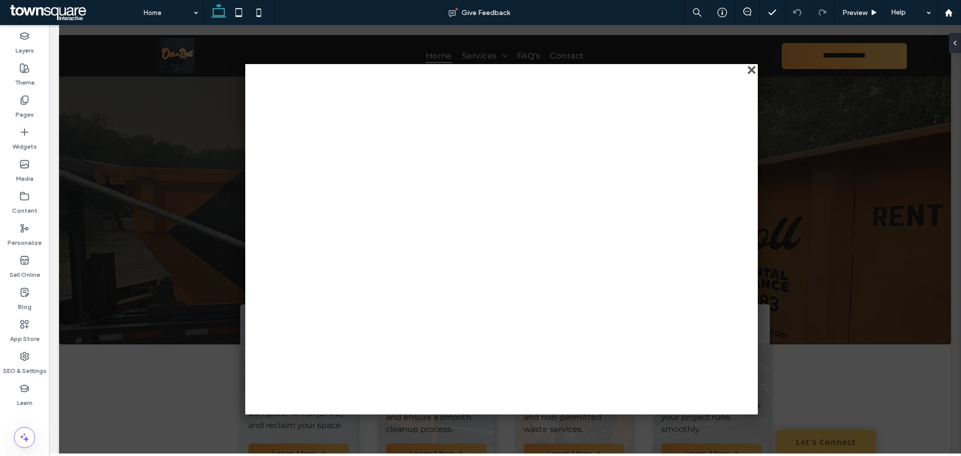
click at [749, 71] on div "close" at bounding box center [753, 71] width 8 height 8
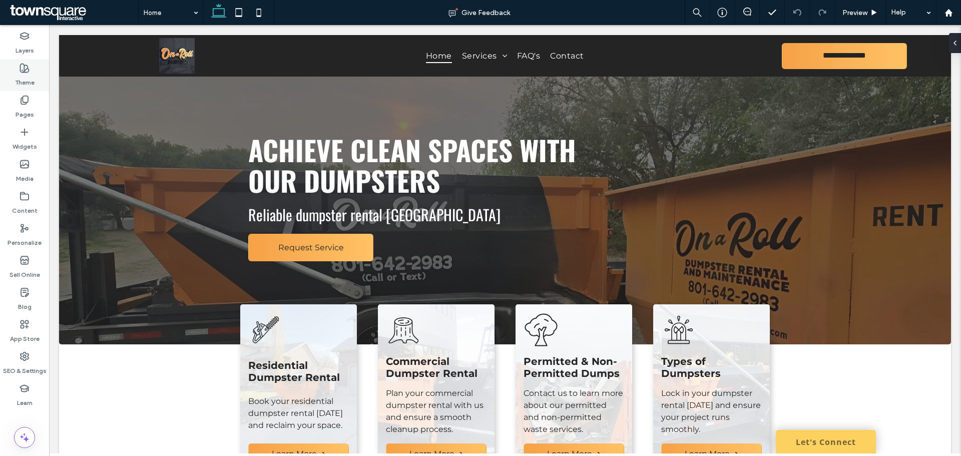
click at [8, 70] on div "Theme" at bounding box center [24, 75] width 49 height 32
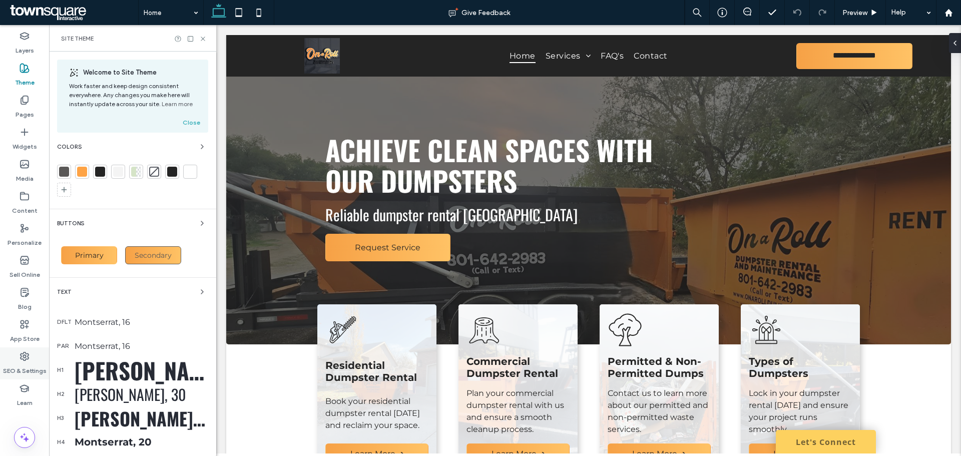
click at [24, 360] on icon at bounding box center [25, 356] width 10 height 10
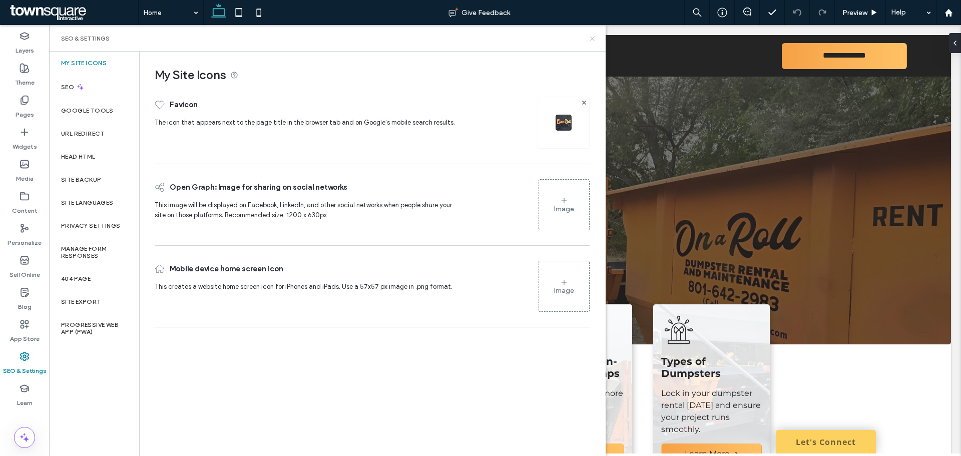
drag, startPoint x: 592, startPoint y: 40, endPoint x: 542, endPoint y: 15, distance: 55.5
click at [592, 40] on use at bounding box center [592, 39] width 4 height 4
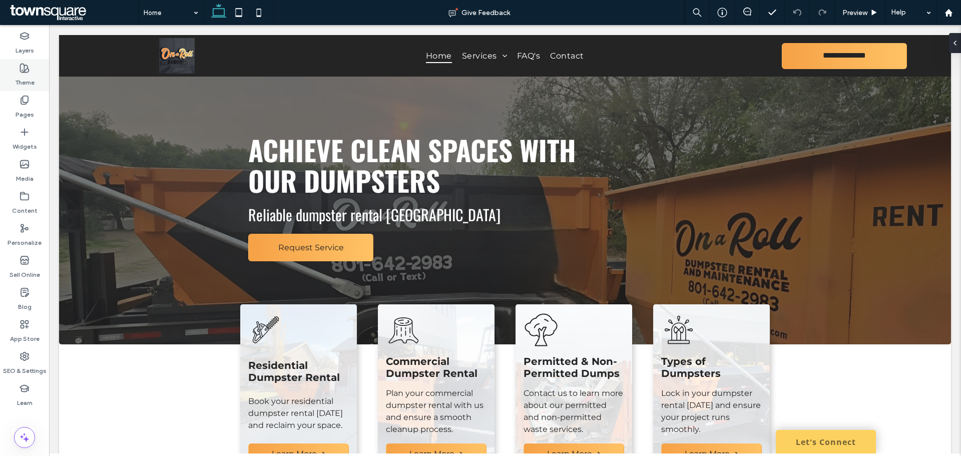
click at [17, 90] on div "Theme" at bounding box center [24, 75] width 49 height 32
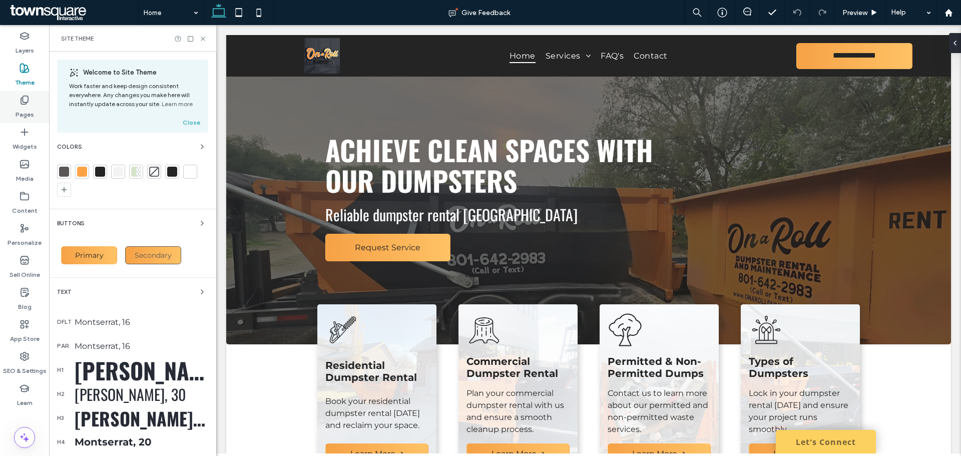
click at [10, 99] on div "Pages" at bounding box center [24, 107] width 49 height 32
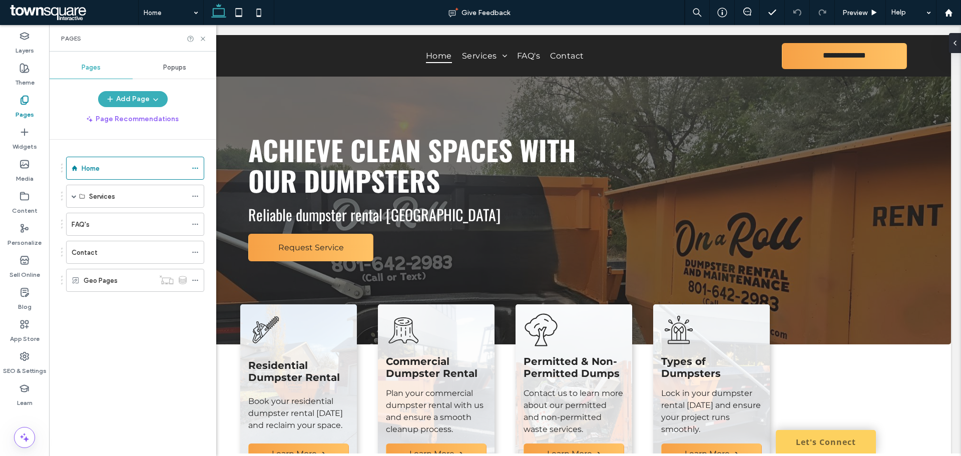
click at [97, 252] on div "Contact" at bounding box center [129, 252] width 115 height 11
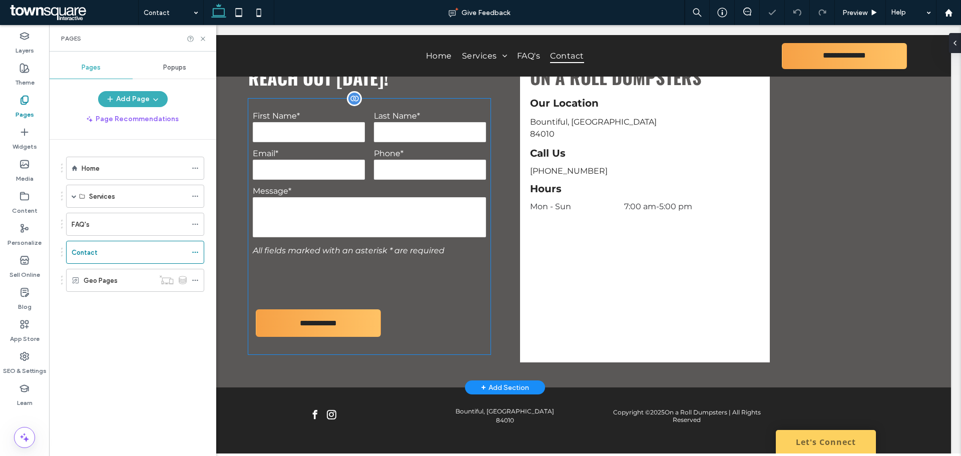
scroll to position [398, 0]
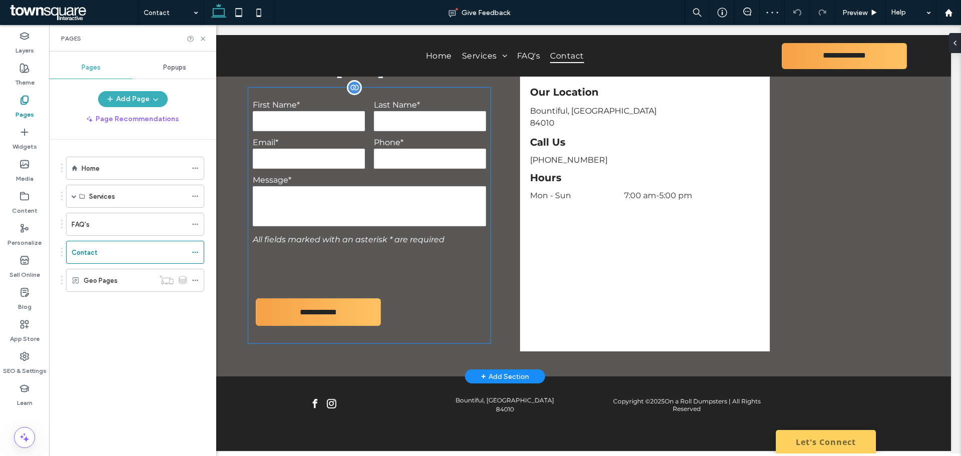
click at [385, 268] on div at bounding box center [329, 268] width 152 height 39
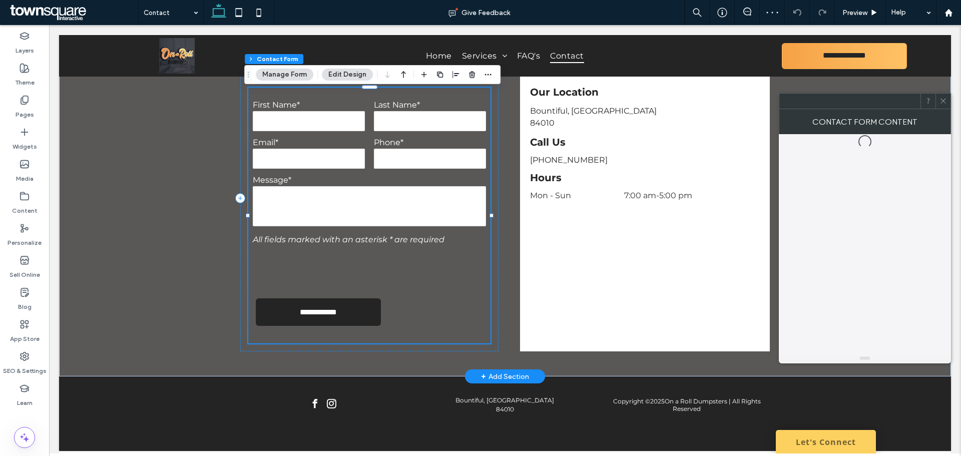
type input "*"
type input "***"
type input "*"
type input "***"
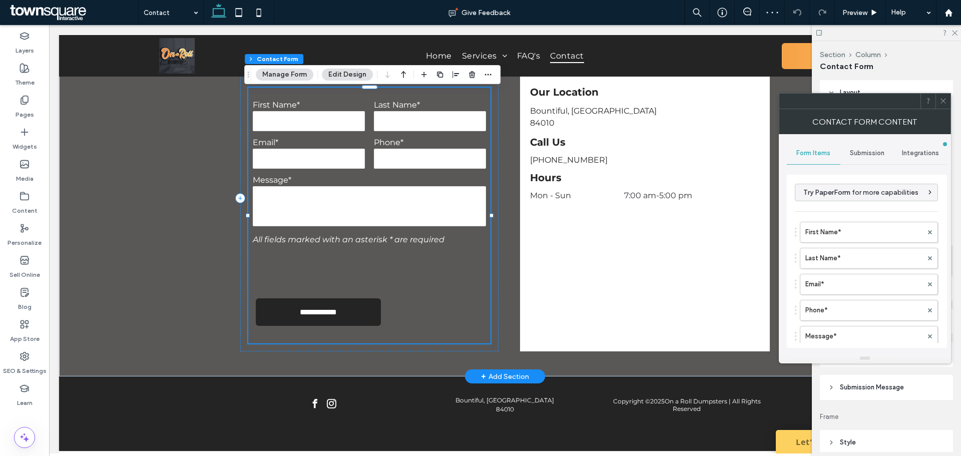
type input "*"
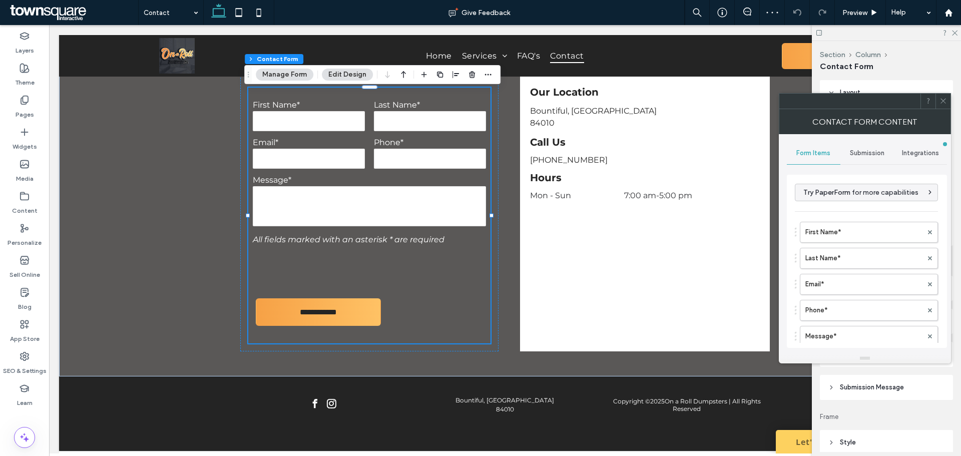
click at [852, 154] on span "Submission" at bounding box center [867, 153] width 35 height 8
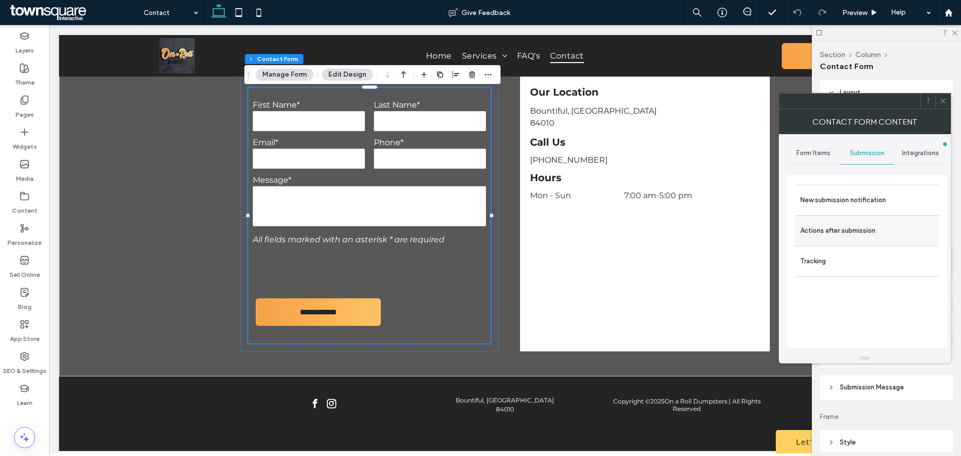
click at [846, 221] on label "Actions after submission" at bounding box center [867, 231] width 134 height 20
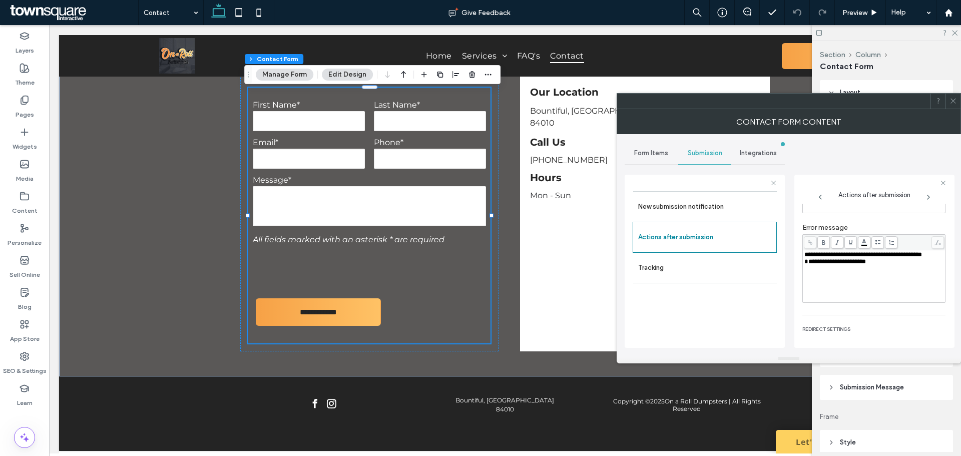
scroll to position [173, 0]
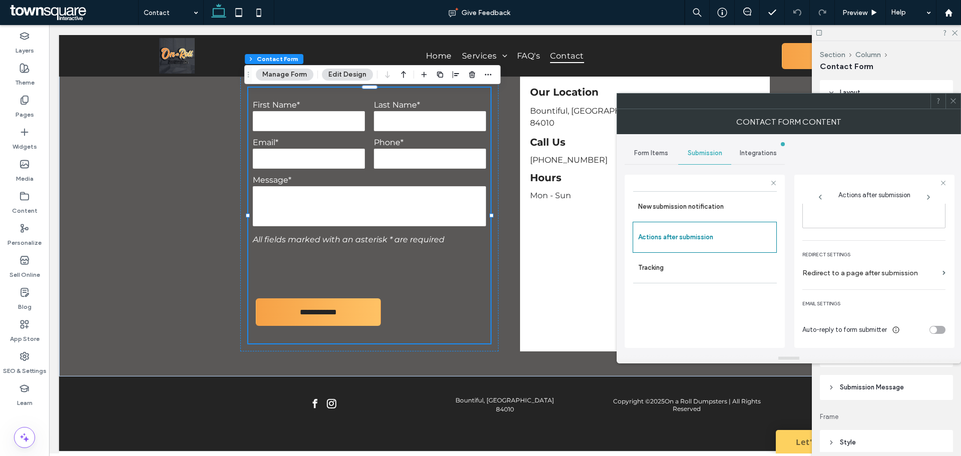
click at [959, 107] on div at bounding box center [952, 101] width 15 height 15
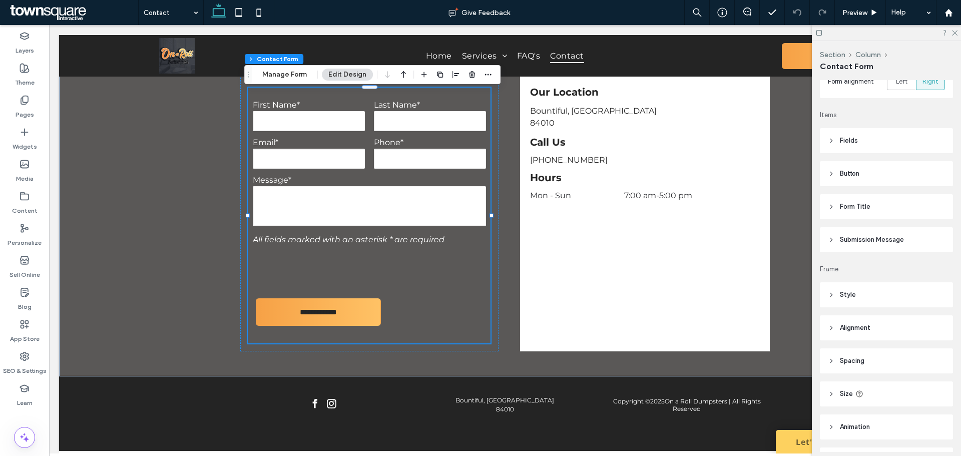
scroll to position [150, 0]
click at [865, 256] on div "Layout Form alignment Left Right Items Fields Field Style Field Text Background…" at bounding box center [890, 266] width 140 height 372
click at [860, 246] on header "Submission Message" at bounding box center [886, 237] width 133 height 25
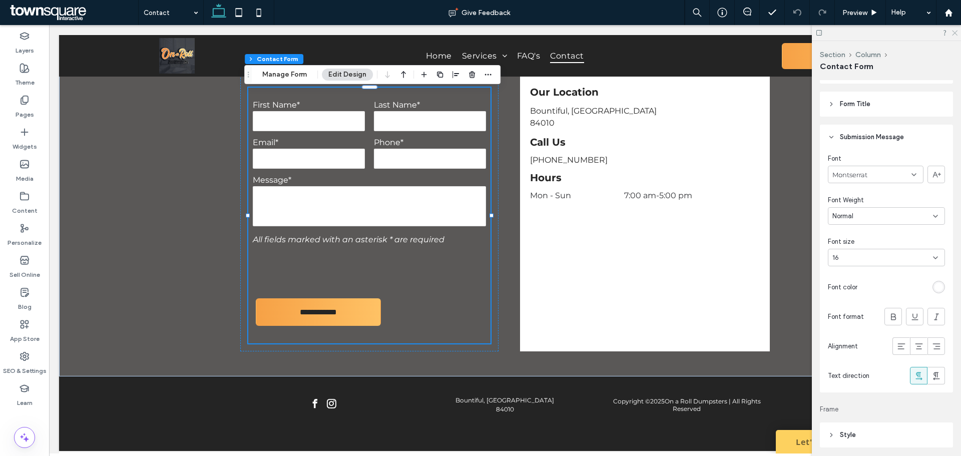
click at [954, 29] on icon at bounding box center [954, 32] width 7 height 7
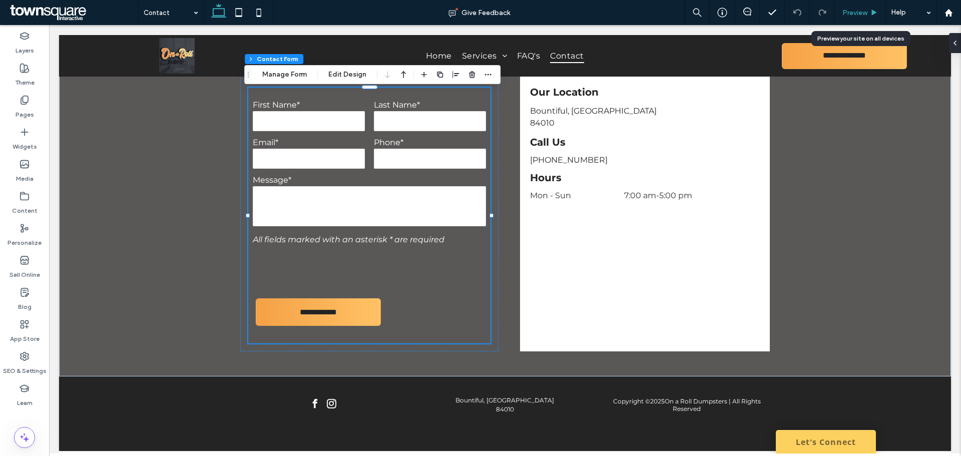
click at [847, 14] on span "Preview" at bounding box center [854, 13] width 25 height 9
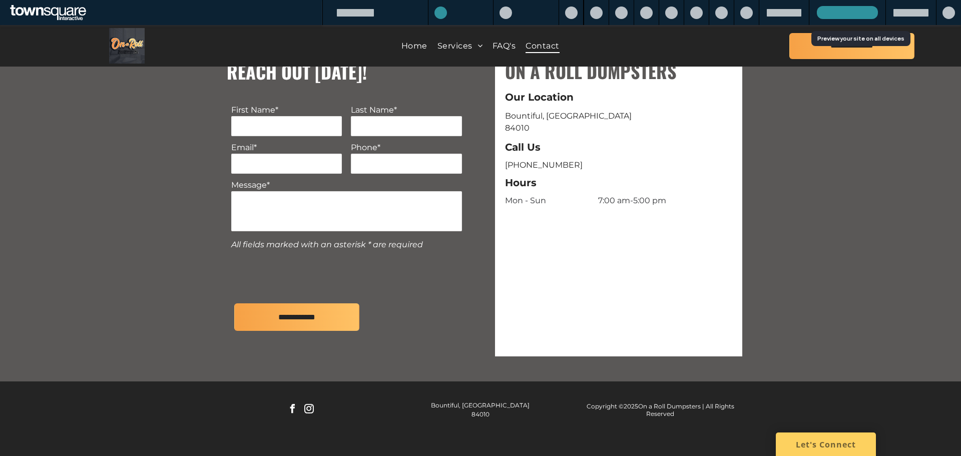
scroll to position [383, 0]
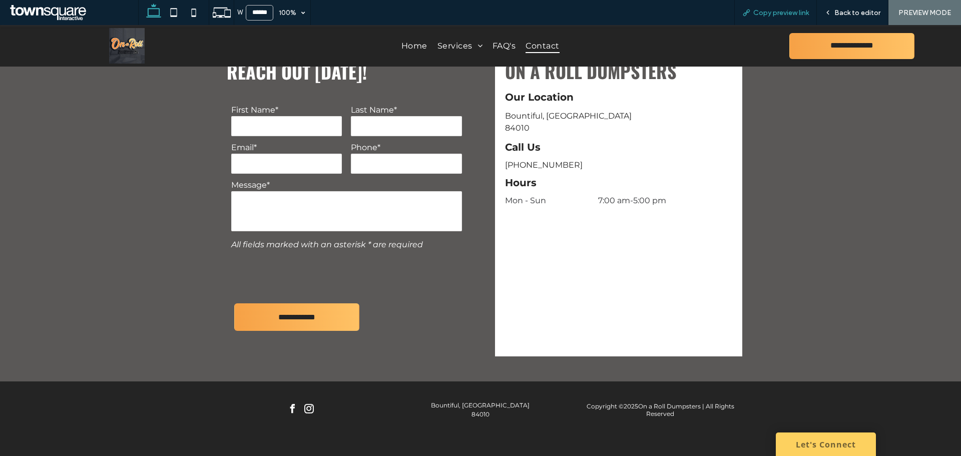
click at [763, 18] on div "Copy preview link" at bounding box center [775, 12] width 83 height 25
click at [750, 20] on div "Copy preview link" at bounding box center [775, 12] width 83 height 25
click at [751, 15] on div "Copy preview link" at bounding box center [776, 13] width 82 height 9
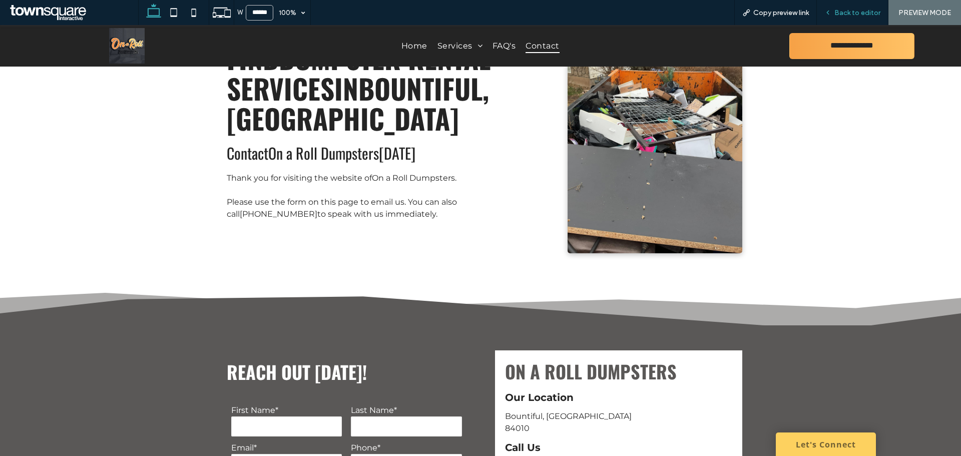
click at [859, 12] on span "Back to editor" at bounding box center [857, 13] width 46 height 9
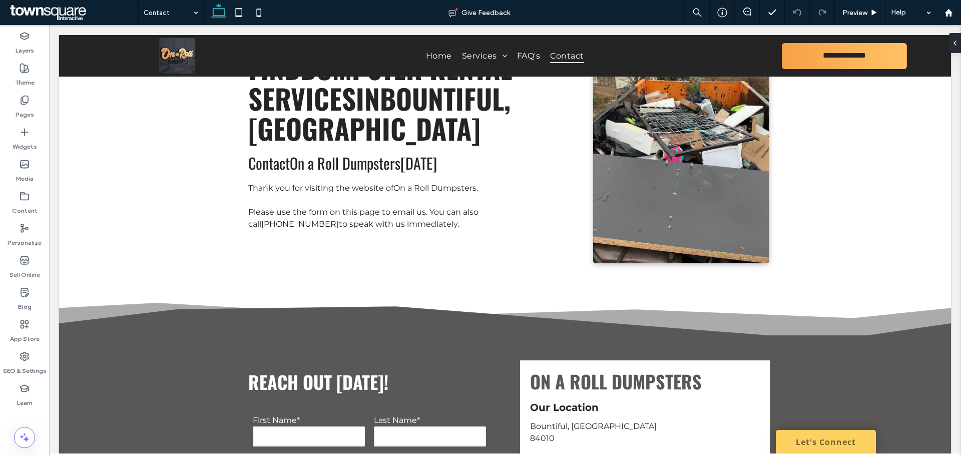
scroll to position [93, 0]
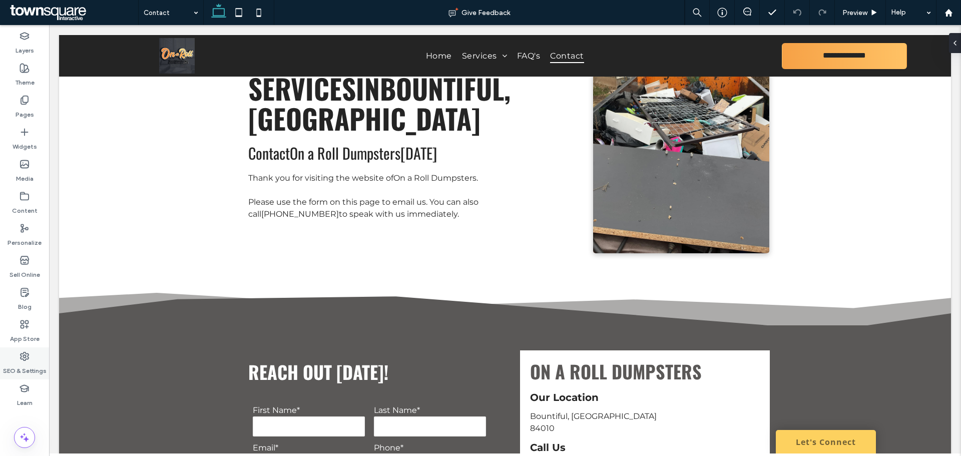
click at [30, 368] on label "SEO & Settings" at bounding box center [25, 368] width 44 height 14
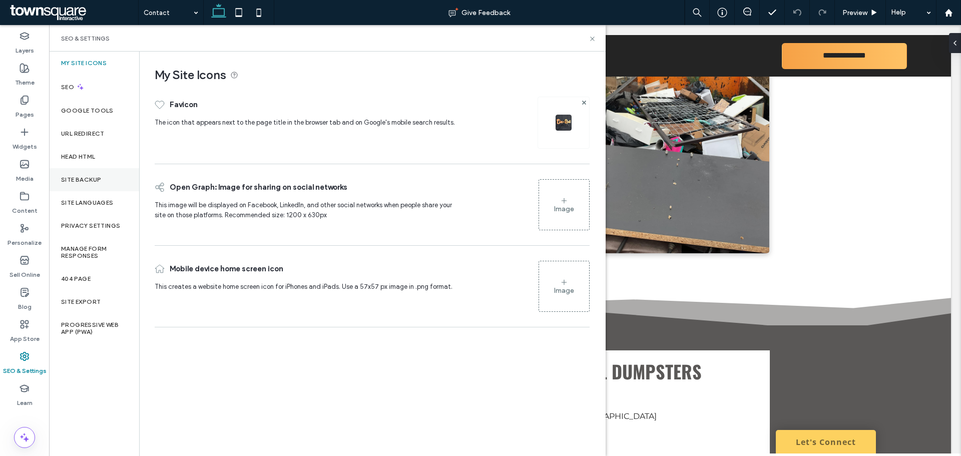
click at [93, 188] on div "Site Backup" at bounding box center [94, 179] width 90 height 23
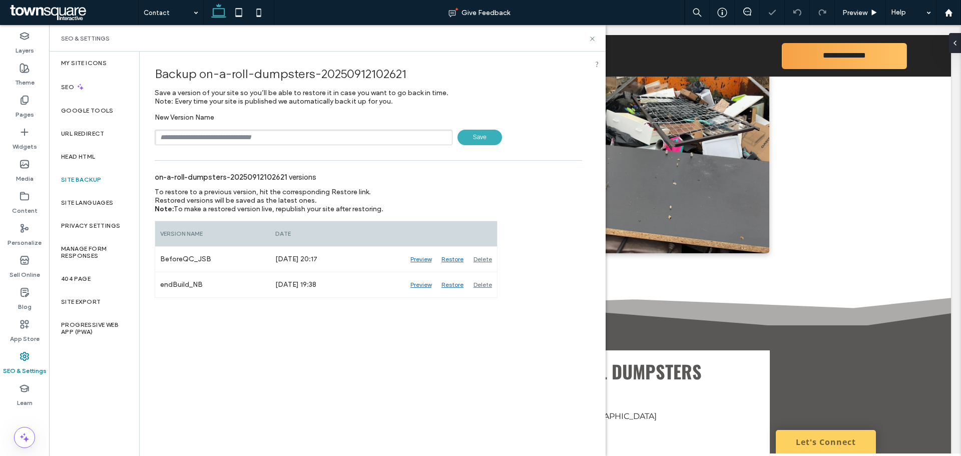
click at [253, 129] on div "New Version Name Save" at bounding box center [368, 129] width 427 height 32
click at [254, 133] on input "text" at bounding box center [304, 138] width 298 height 16
type input "**********"
click at [465, 137] on span "Save" at bounding box center [479, 138] width 45 height 16
